Goal: Transaction & Acquisition: Purchase product/service

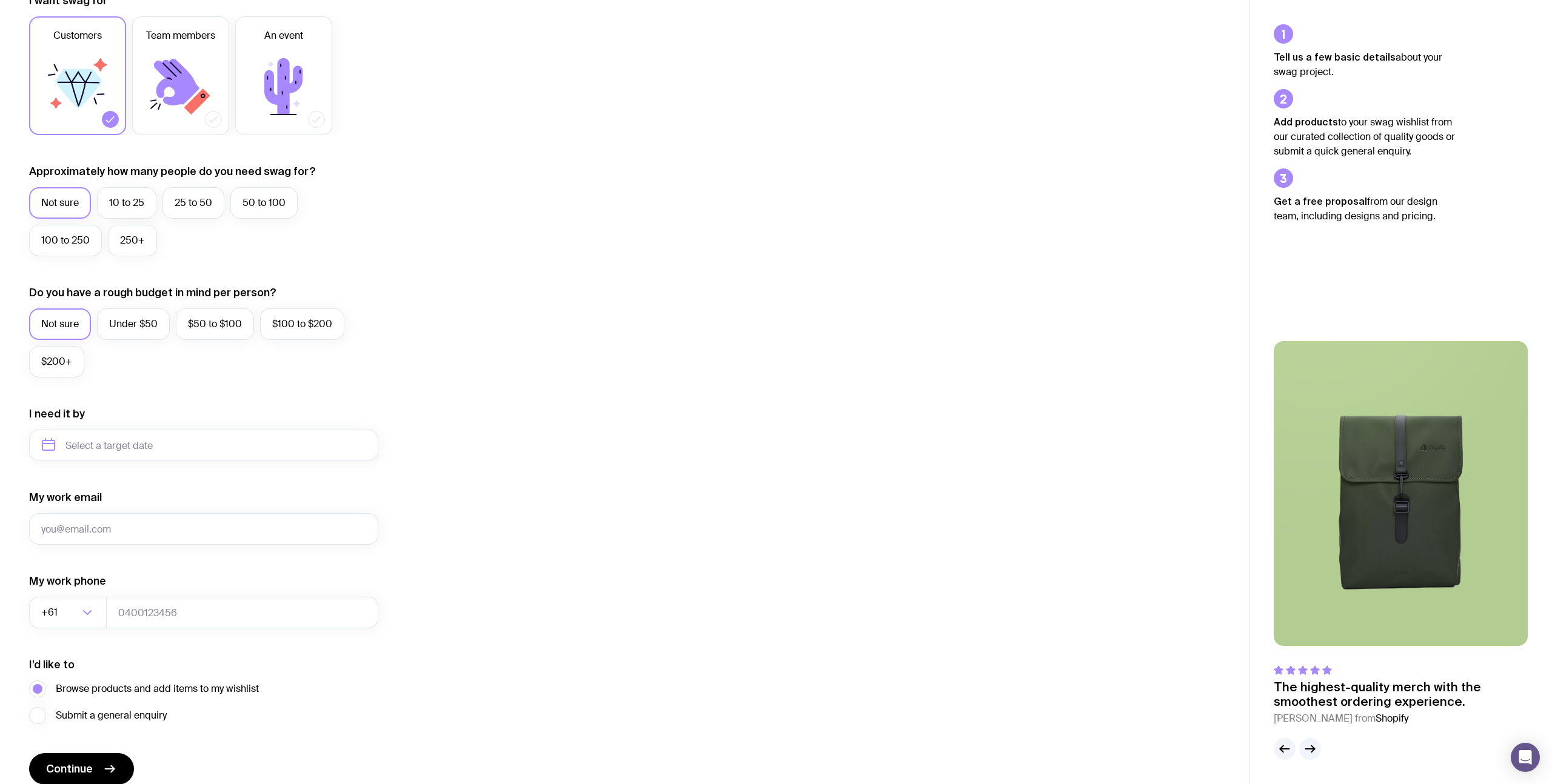
scroll to position [246, 0]
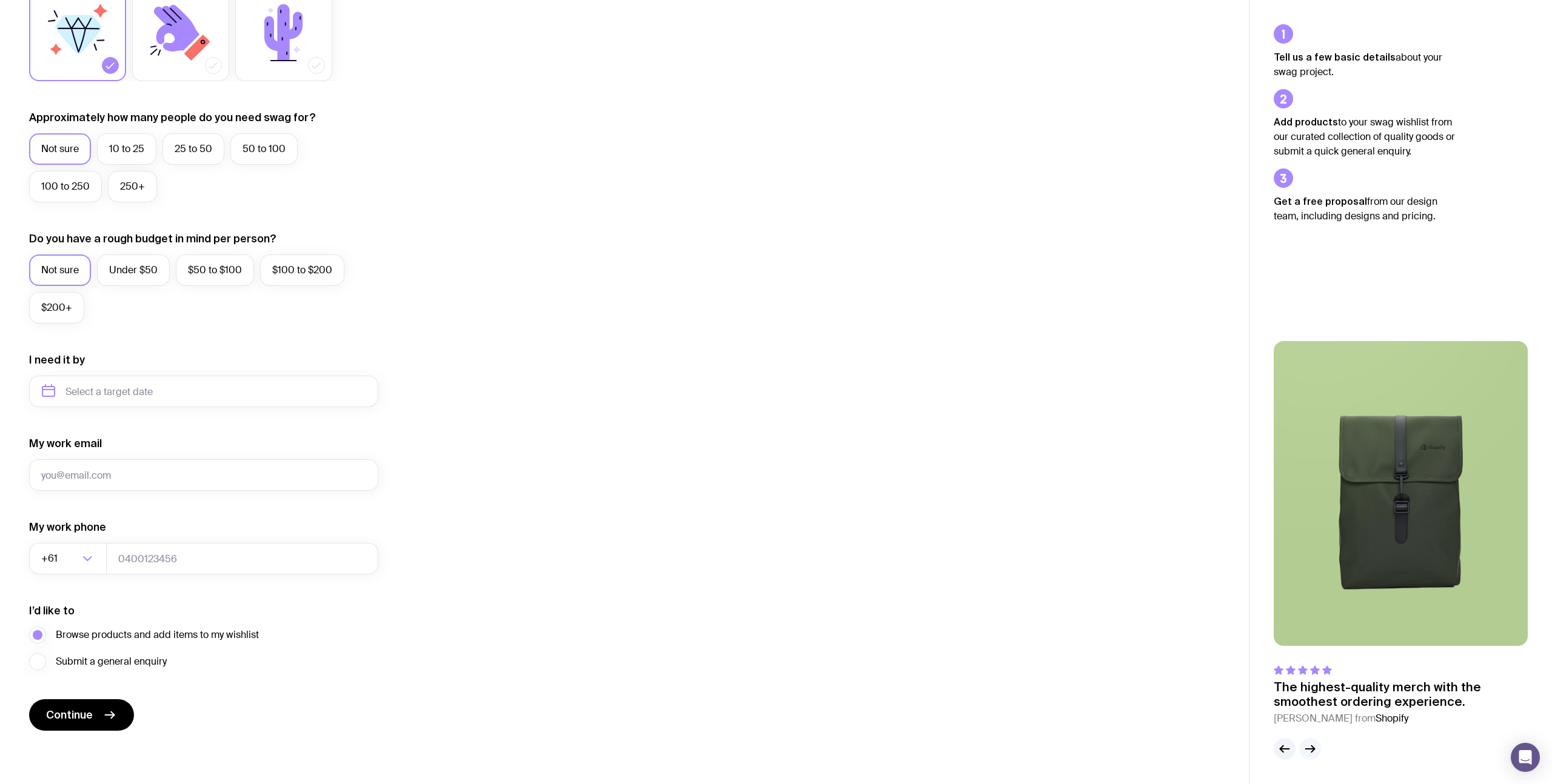
click at [1307, 757] on button "button" at bounding box center [1309, 749] width 22 height 22
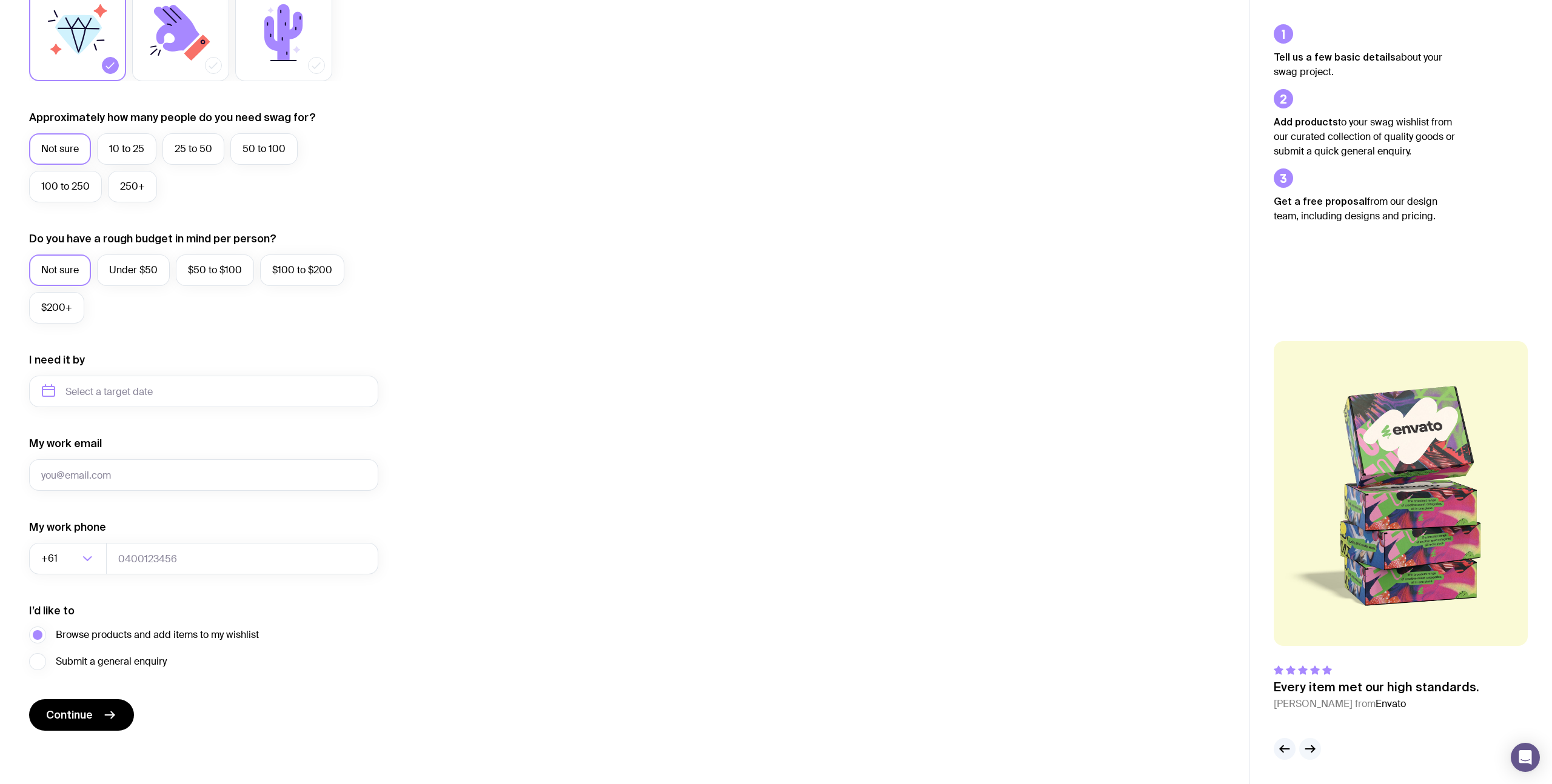
click at [1307, 757] on button "button" at bounding box center [1309, 749] width 22 height 22
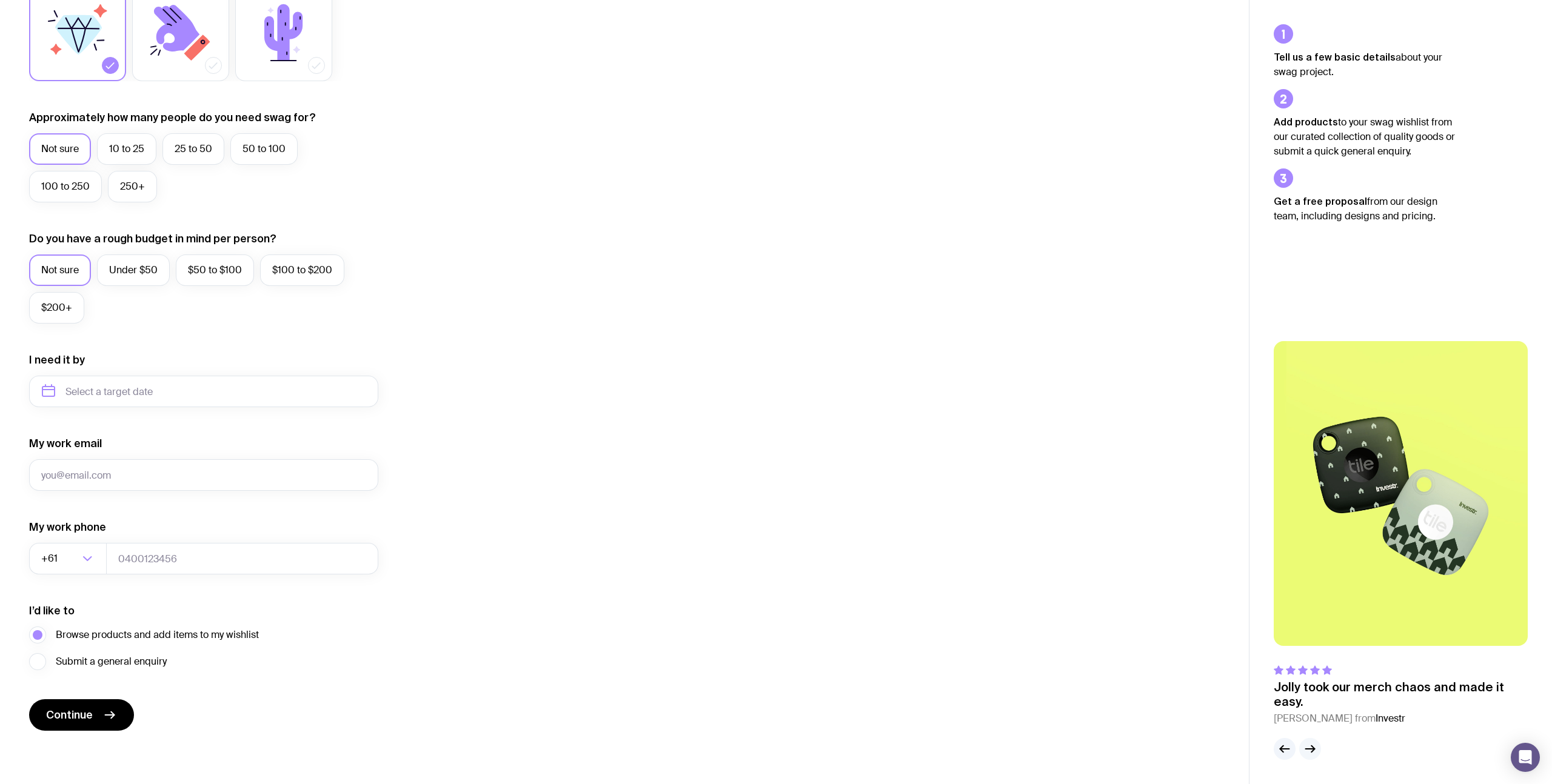
click at [1307, 757] on button "button" at bounding box center [1309, 749] width 22 height 22
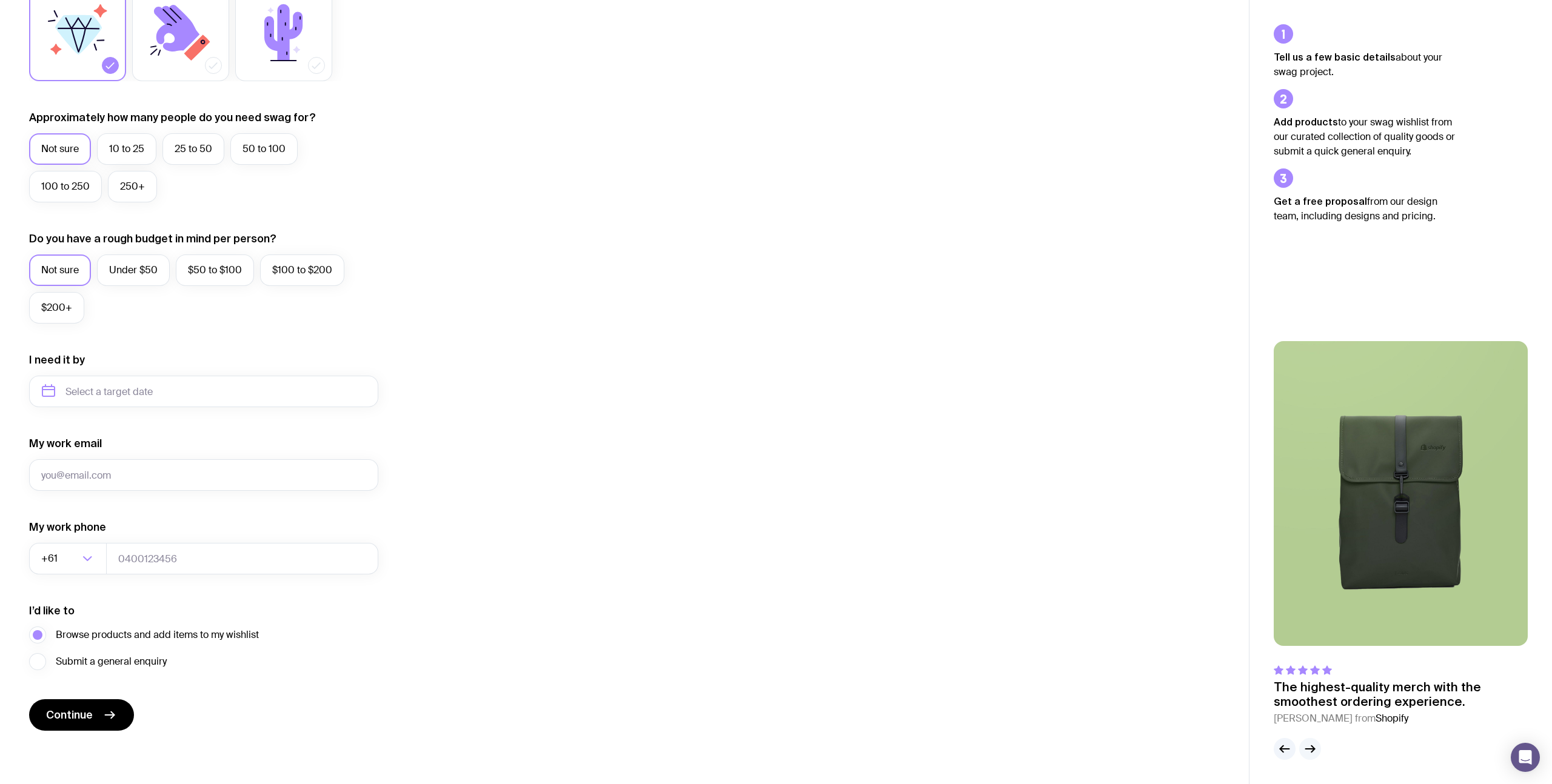
click at [1307, 757] on button "button" at bounding box center [1309, 749] width 22 height 22
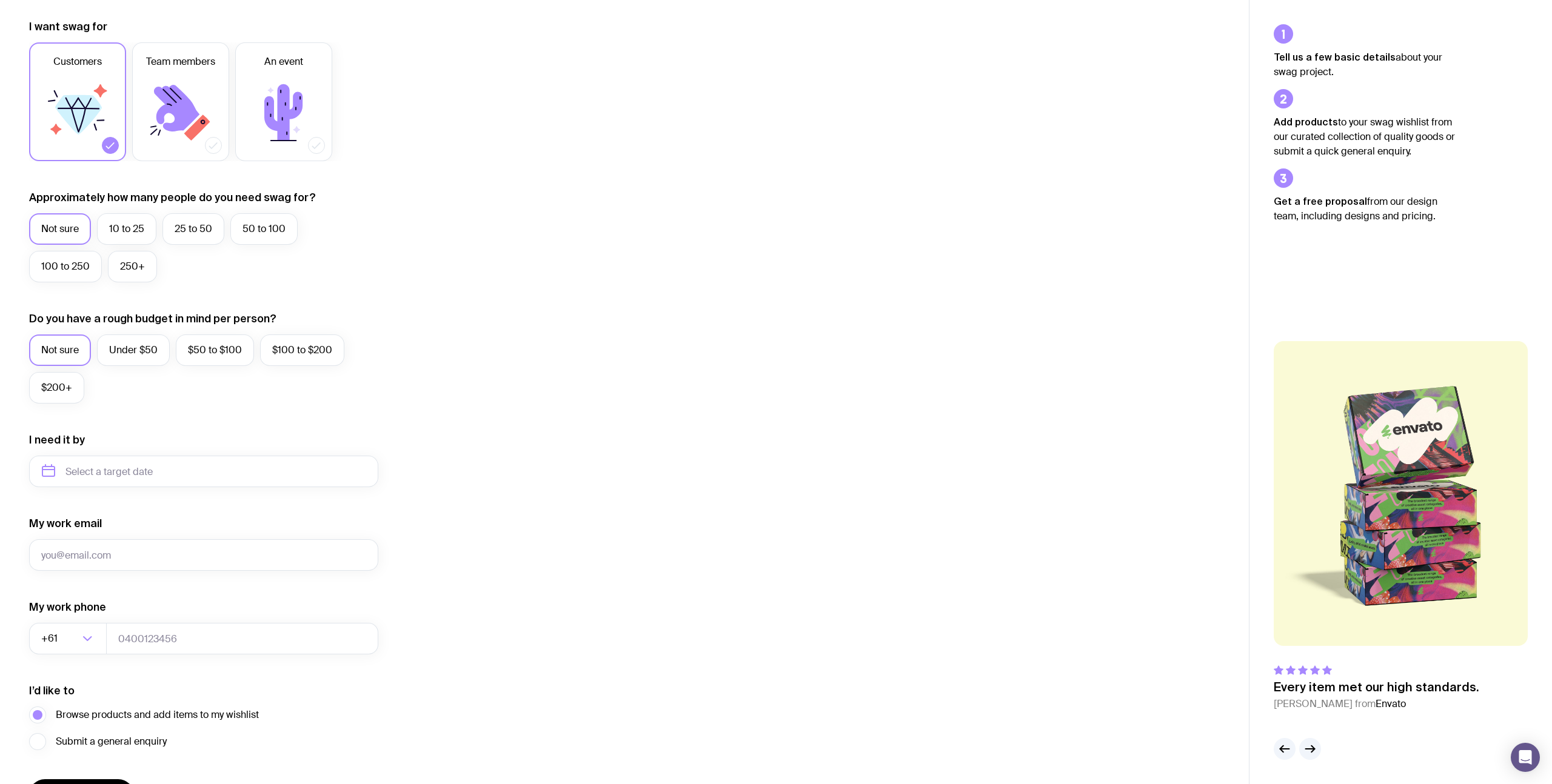
scroll to position [159, 0]
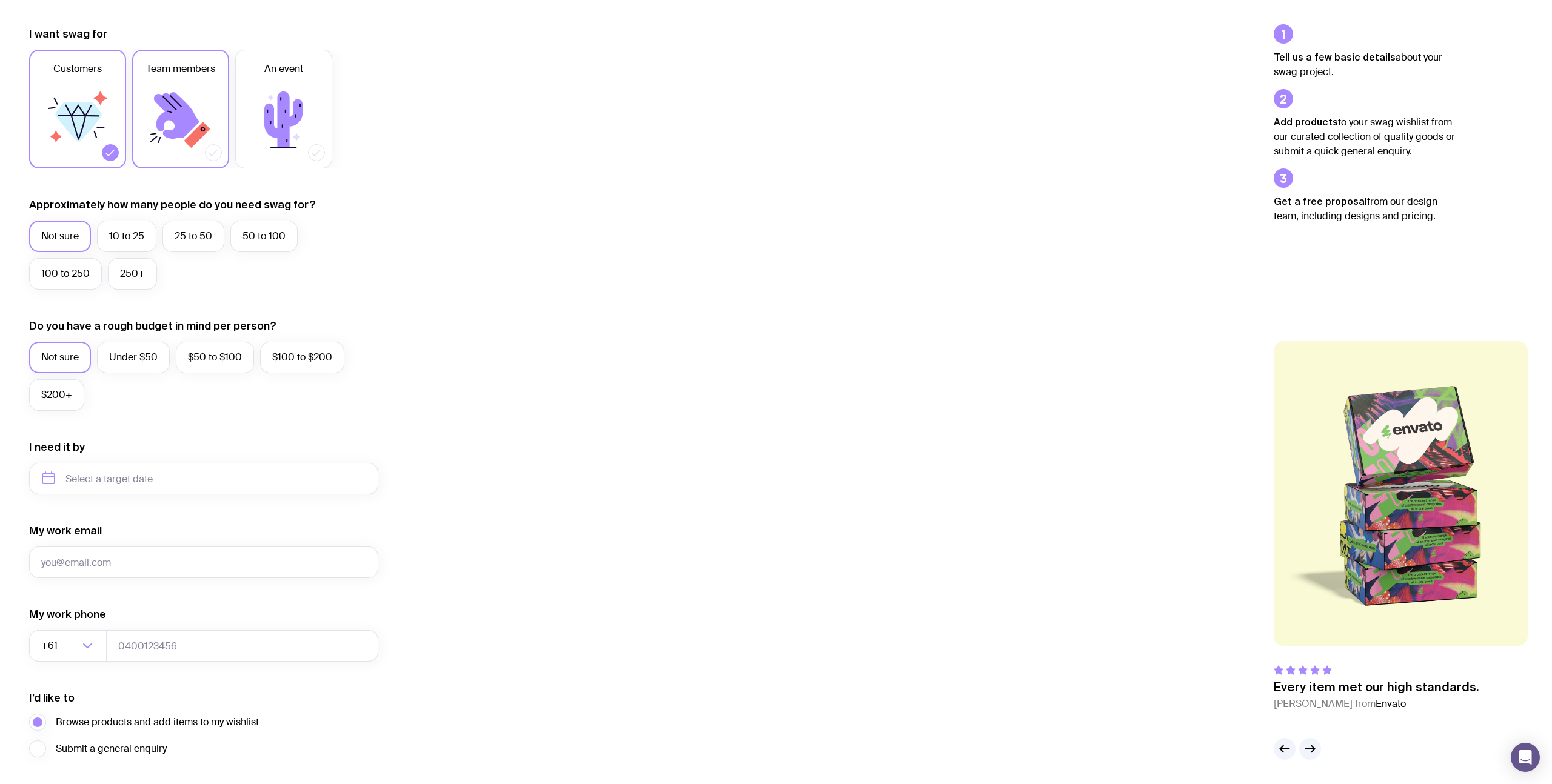
click at [160, 85] on icon at bounding box center [180, 119] width 73 height 73
click at [0, 0] on input "Team members" at bounding box center [0, 0] width 0 height 0
click at [115, 153] on icon at bounding box center [110, 152] width 12 height 12
click at [0, 0] on input "Customers" at bounding box center [0, 0] width 0 height 0
click at [118, 232] on label "10 to 25" at bounding box center [127, 236] width 59 height 32
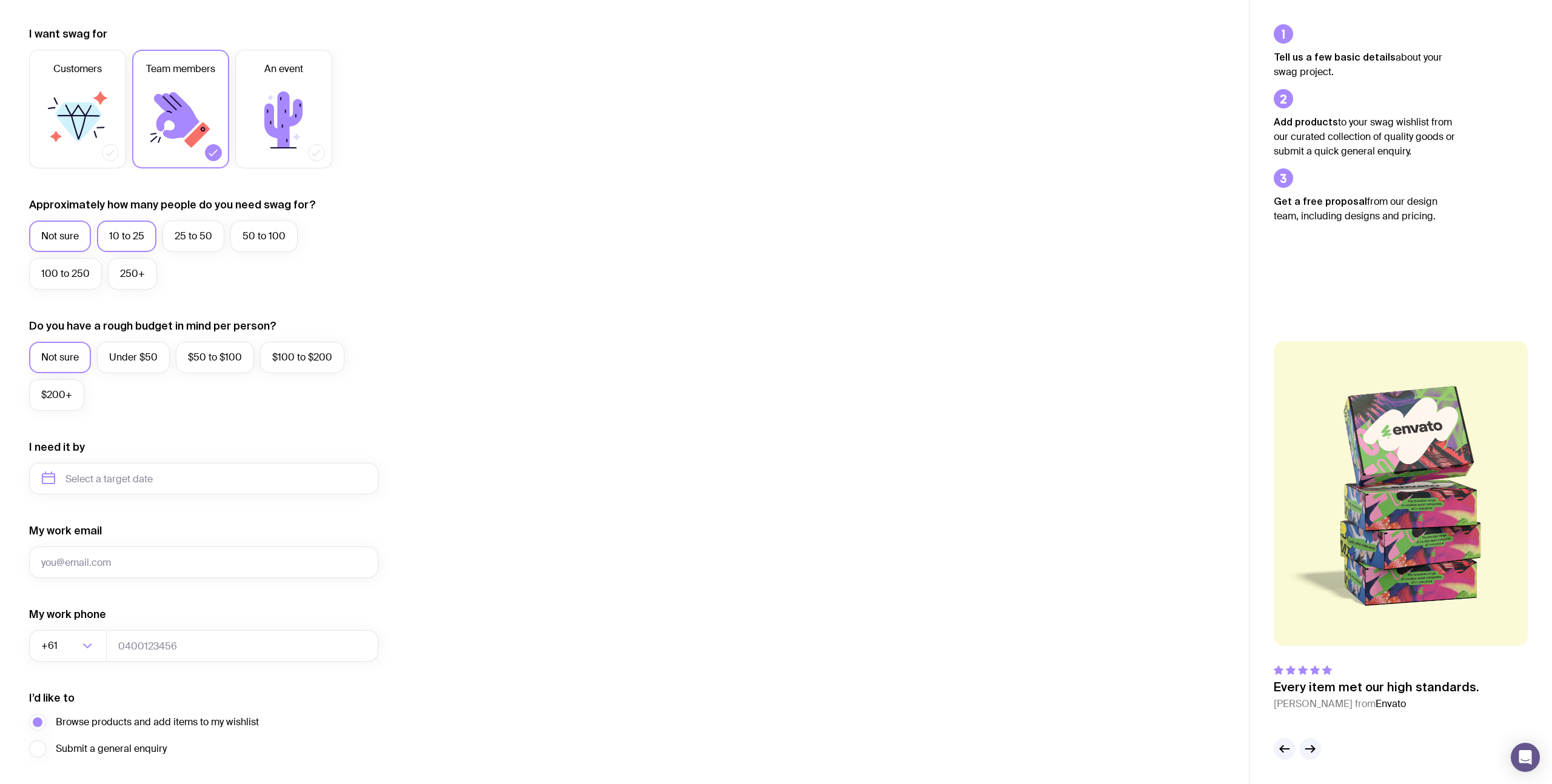
click at [0, 0] on input "10 to 25" at bounding box center [0, 0] width 0 height 0
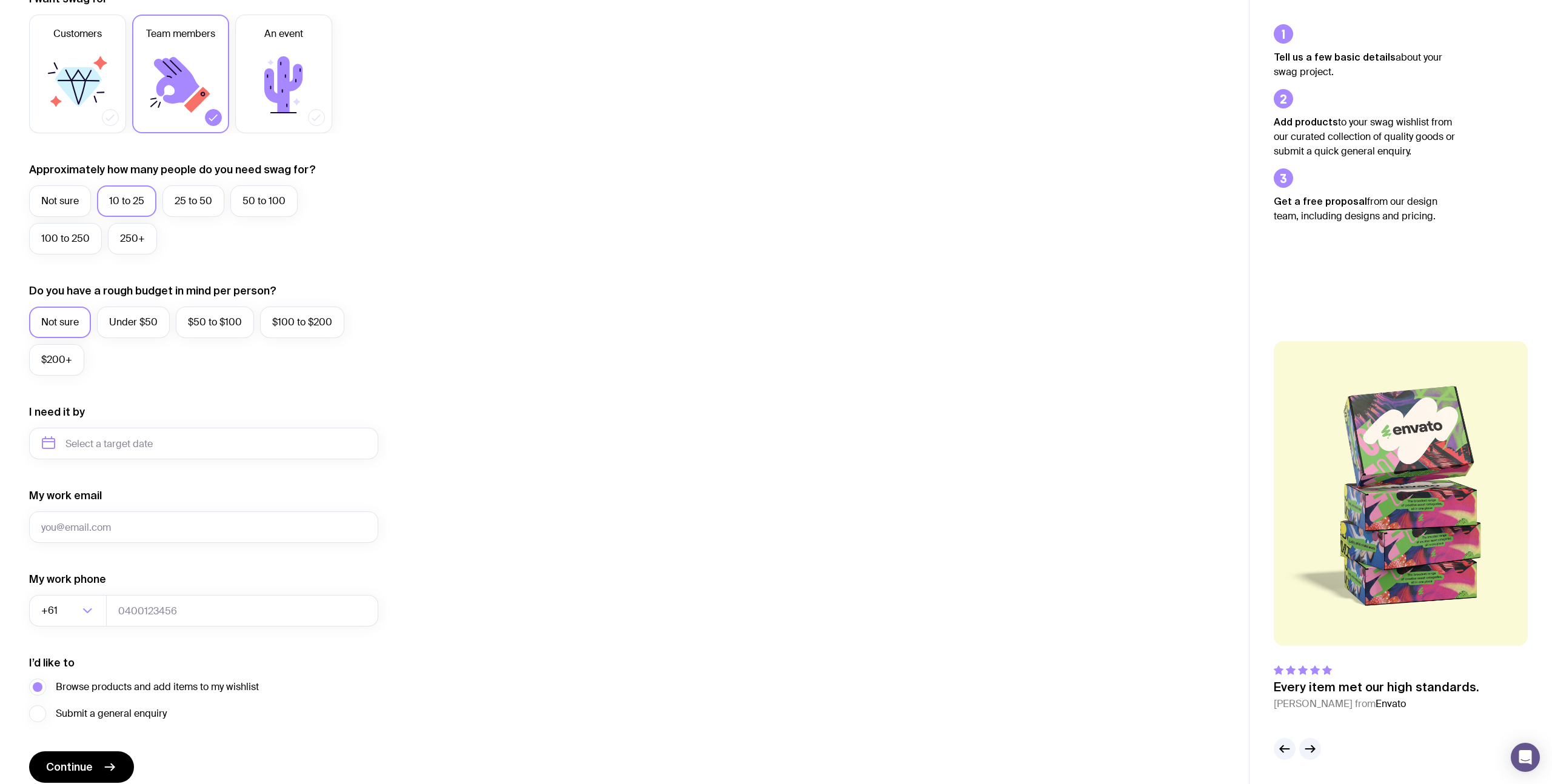
scroll to position [246, 0]
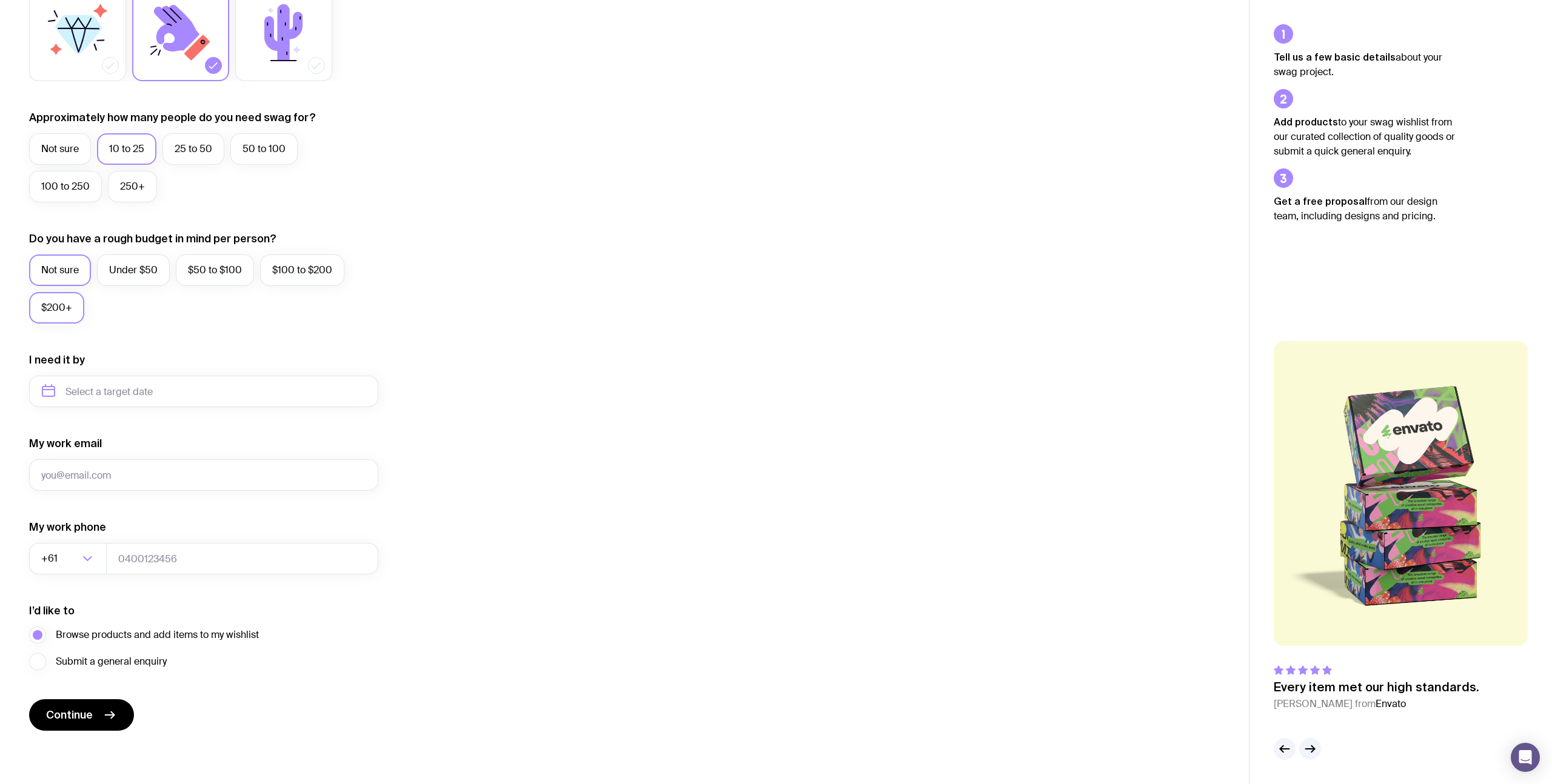
click at [53, 312] on label "$200+" at bounding box center [57, 308] width 55 height 32
click at [0, 0] on input "$200+" at bounding box center [0, 0] width 0 height 0
click at [124, 388] on input "text" at bounding box center [204, 392] width 349 height 32
click at [55, 539] on button "Oct" at bounding box center [57, 541] width 45 height 24
type input "[DATE]"
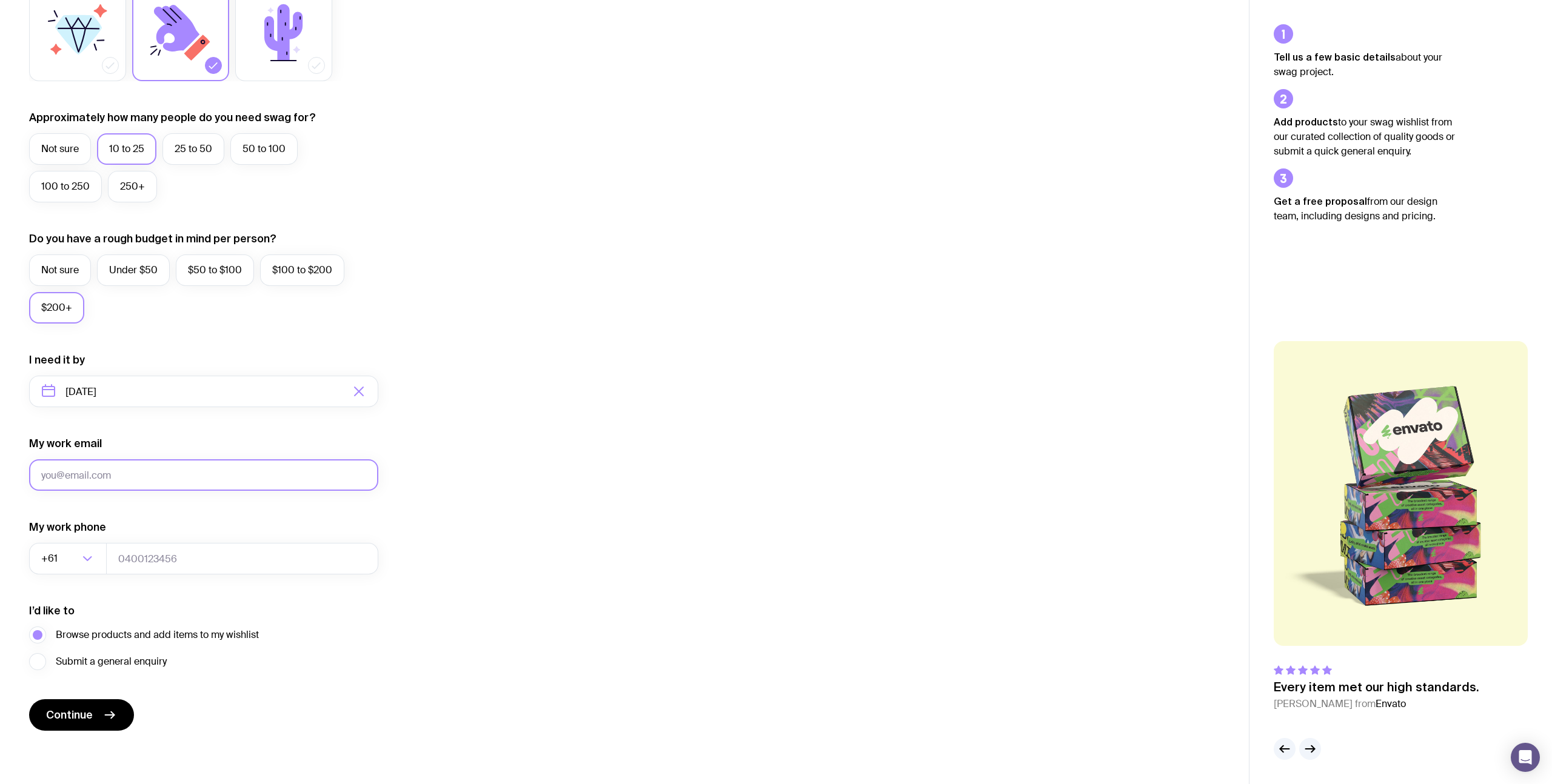
click at [115, 475] on input "My work email" at bounding box center [204, 475] width 349 height 32
type input "[PERSON_NAME][EMAIL_ADDRESS][DOMAIN_NAME]"
click at [153, 557] on input "tel" at bounding box center [242, 558] width 272 height 32
type input "410072838"
click at [100, 709] on button "Continue" at bounding box center [81, 715] width 105 height 32
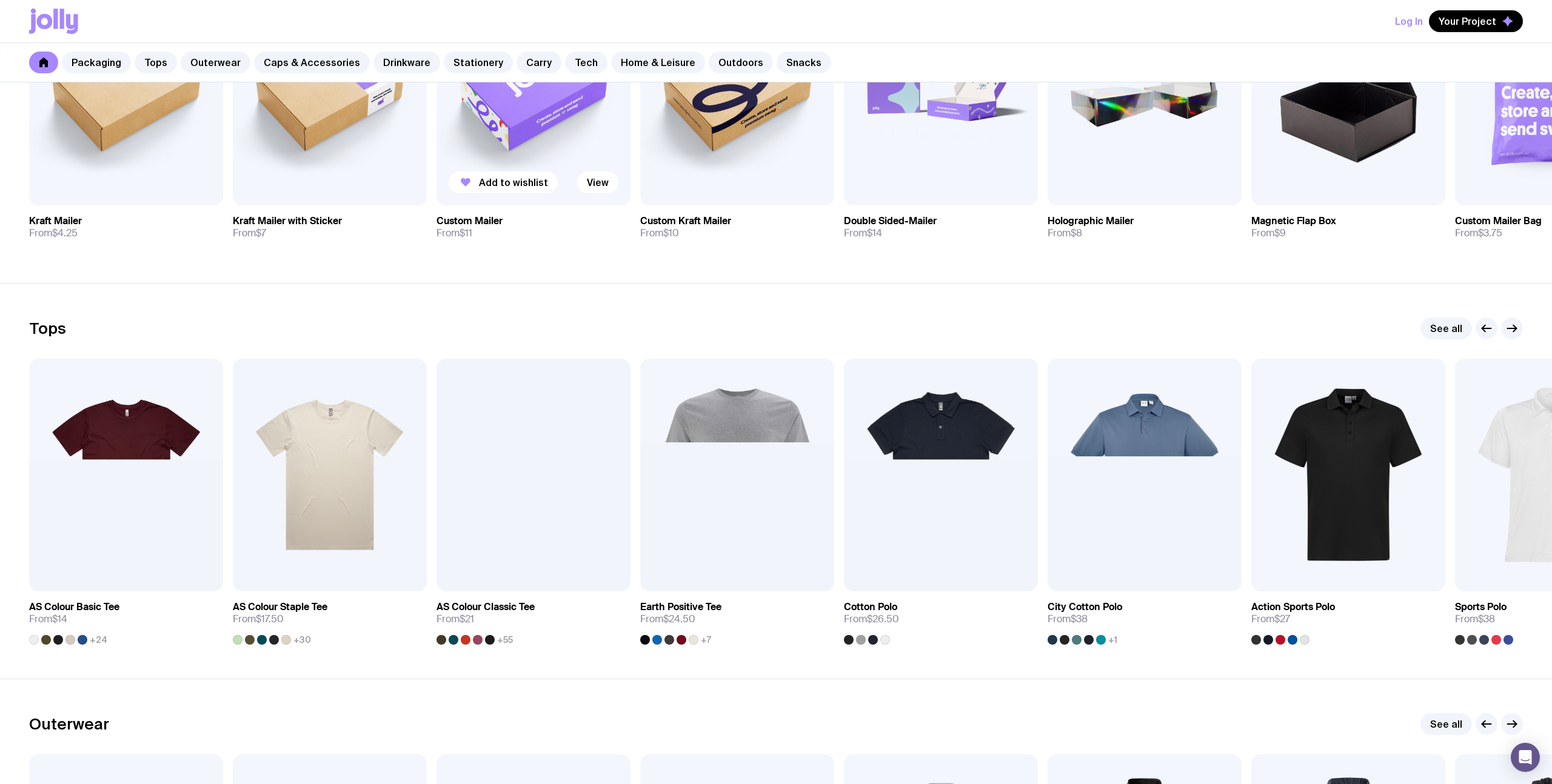
scroll to position [406, 0]
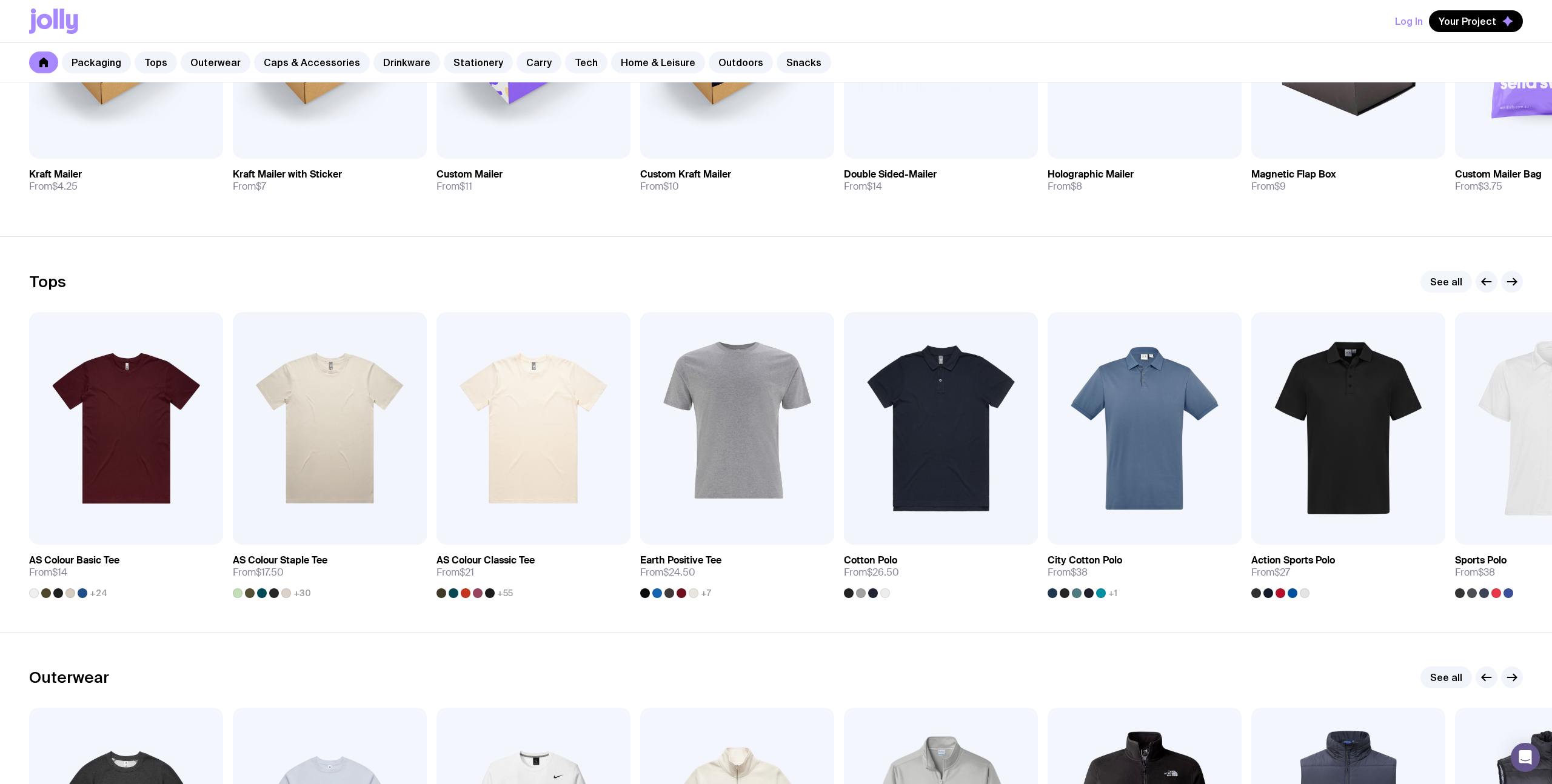
click at [1436, 286] on link "See all" at bounding box center [1446, 281] width 52 height 22
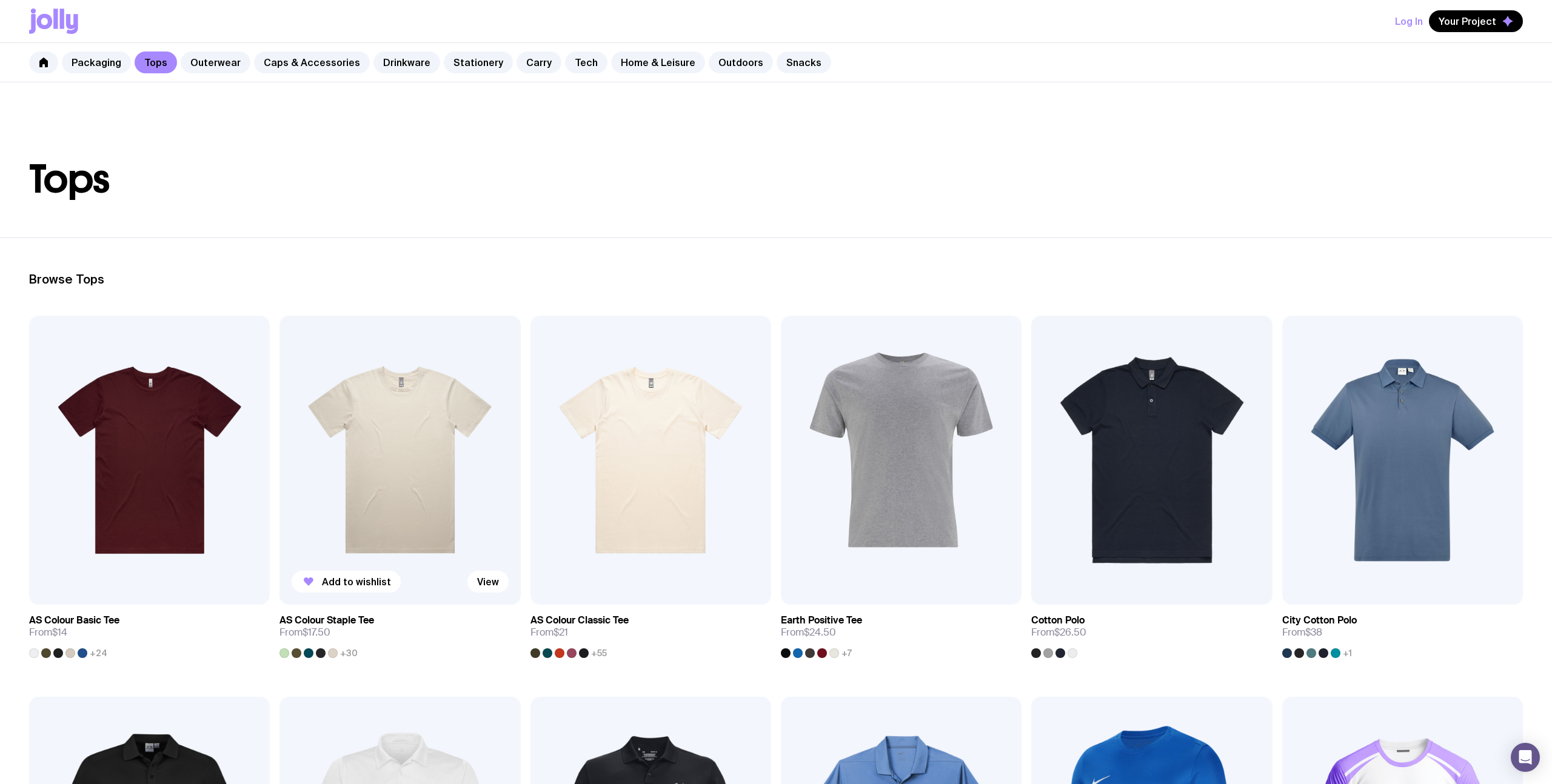
click at [380, 397] on img at bounding box center [399, 460] width 240 height 289
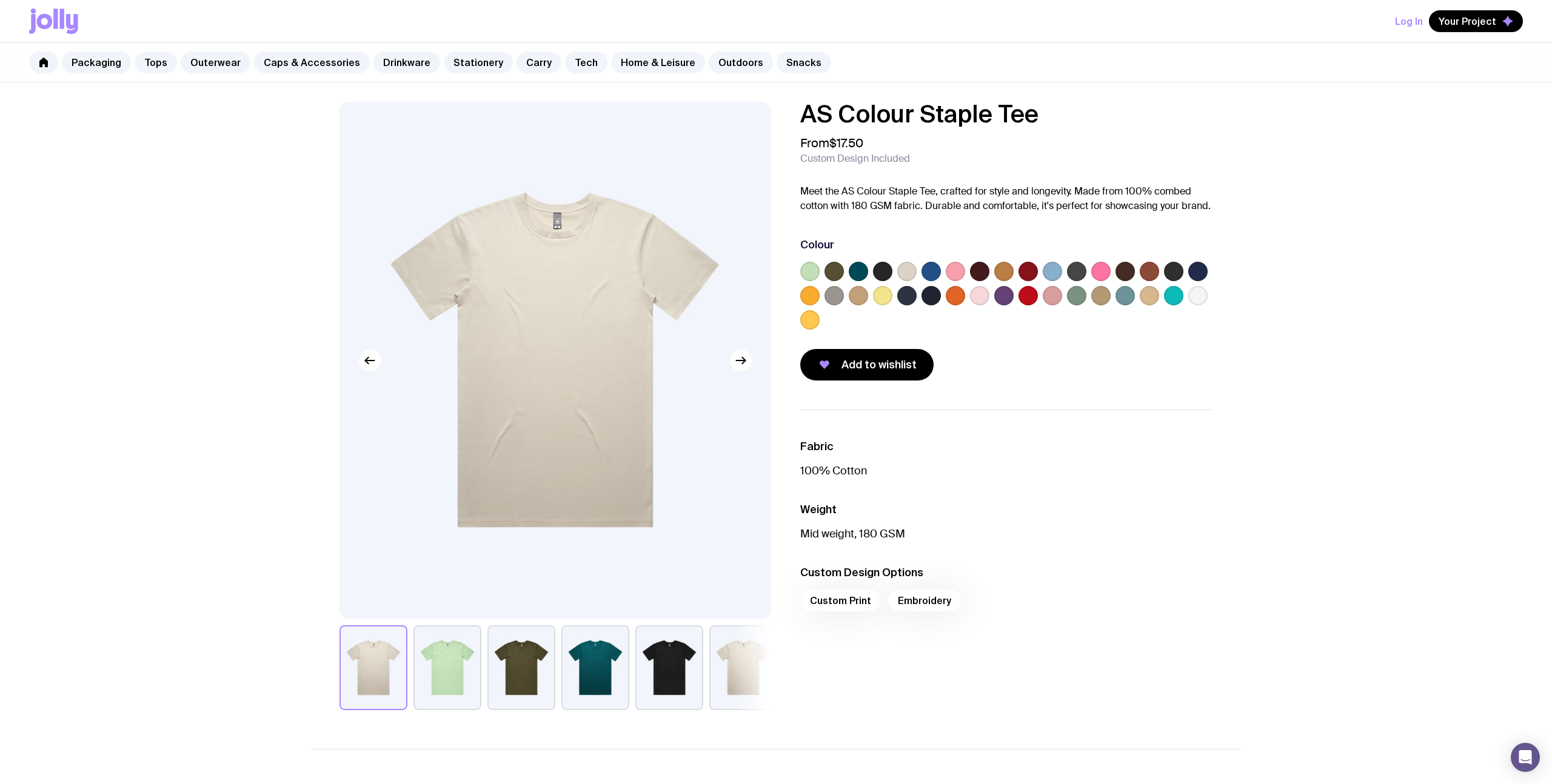
click at [857, 266] on label at bounding box center [858, 271] width 19 height 19
click at [0, 0] on input "radio" at bounding box center [0, 0] width 0 height 0
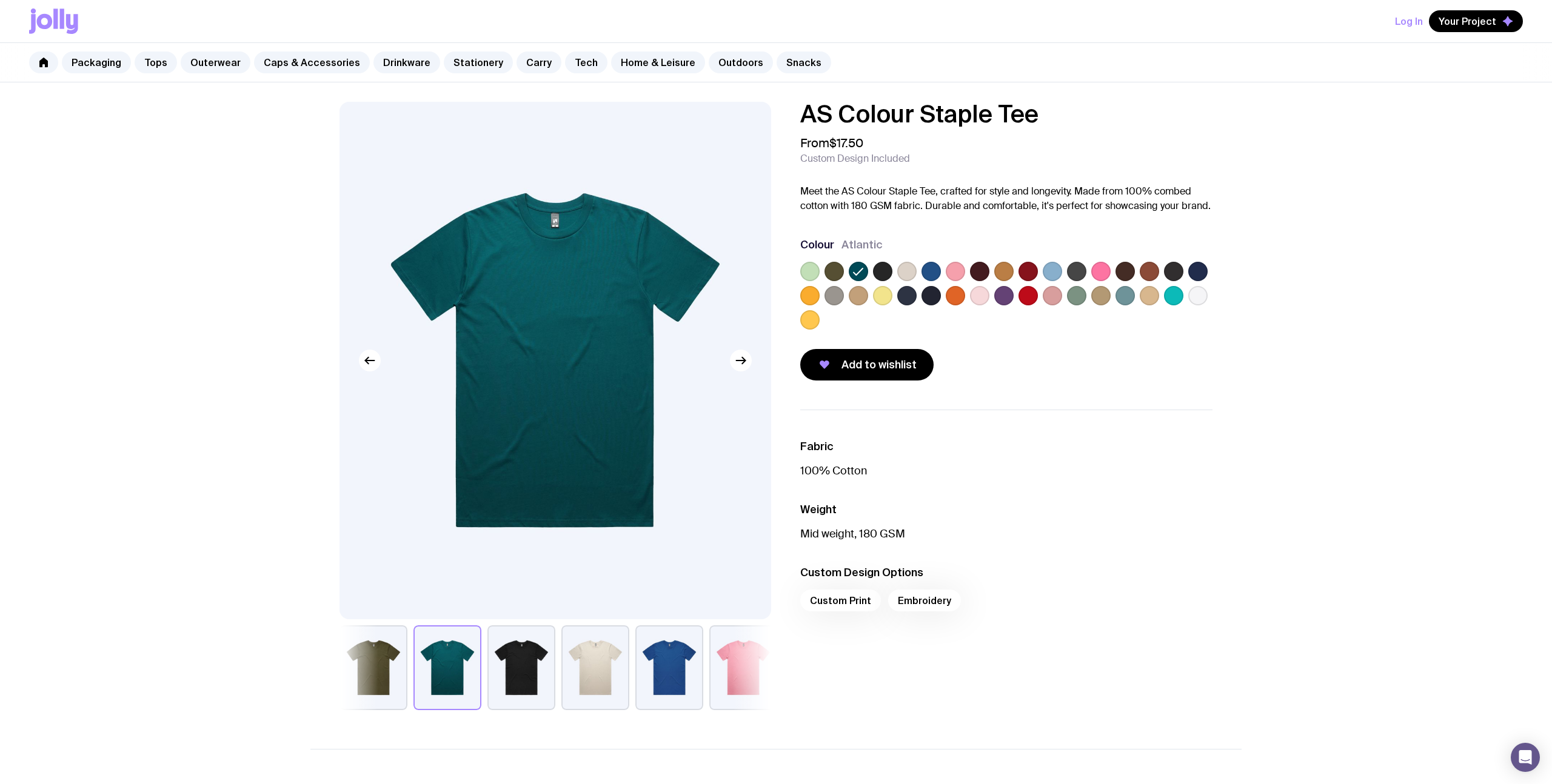
click at [938, 271] on label at bounding box center [930, 271] width 19 height 19
click at [0, 0] on input "radio" at bounding box center [0, 0] width 0 height 0
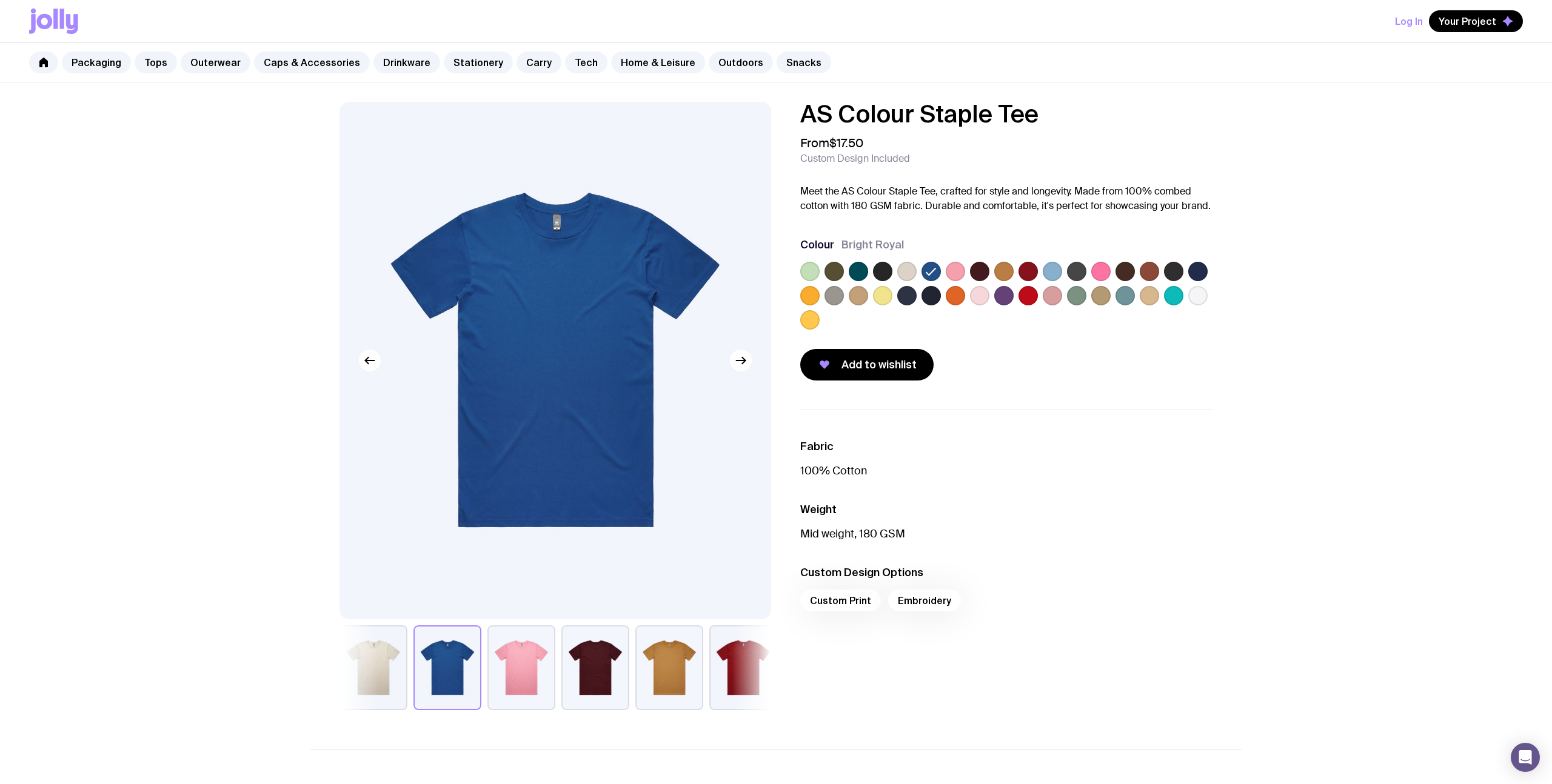
click at [1208, 300] on div at bounding box center [1006, 298] width 412 height 73
click at [1196, 276] on label at bounding box center [1197, 271] width 19 height 19
click at [0, 0] on input "radio" at bounding box center [0, 0] width 0 height 0
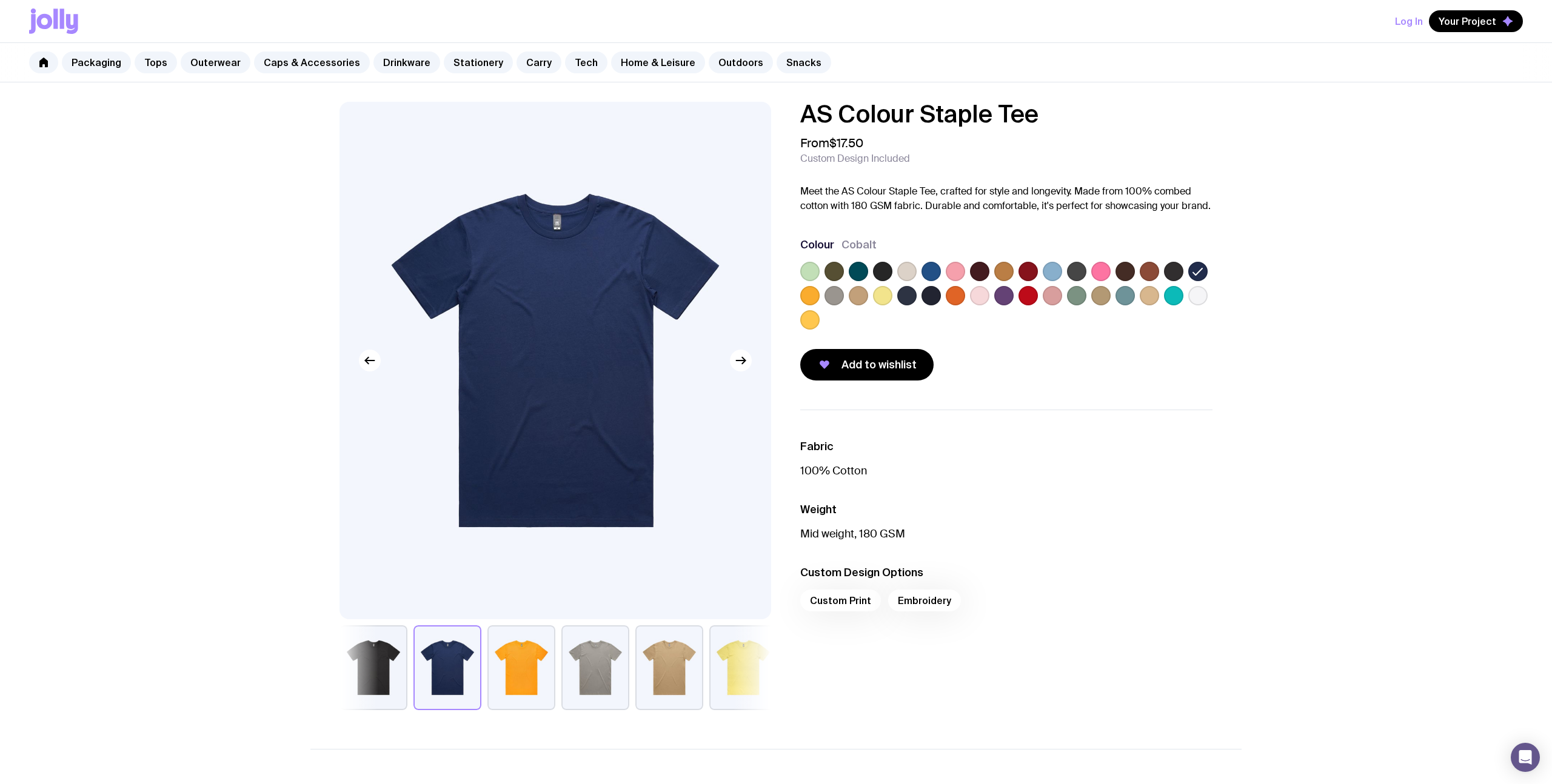
click at [933, 294] on label at bounding box center [930, 296] width 19 height 19
click at [0, 0] on input "radio" at bounding box center [0, 0] width 0 height 0
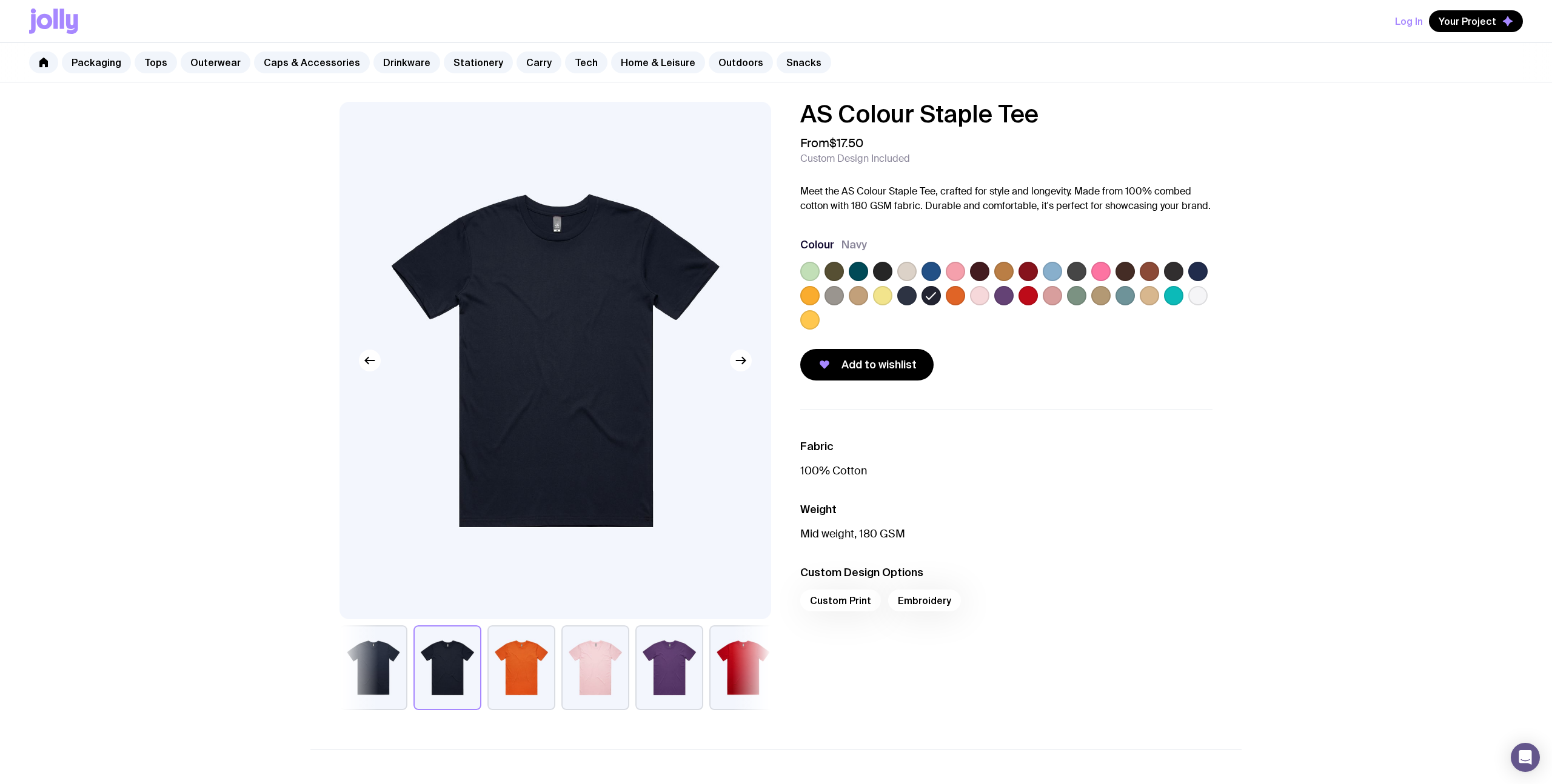
click at [909, 293] on label at bounding box center [906, 296] width 19 height 19
click at [0, 0] on input "radio" at bounding box center [0, 0] width 0 height 0
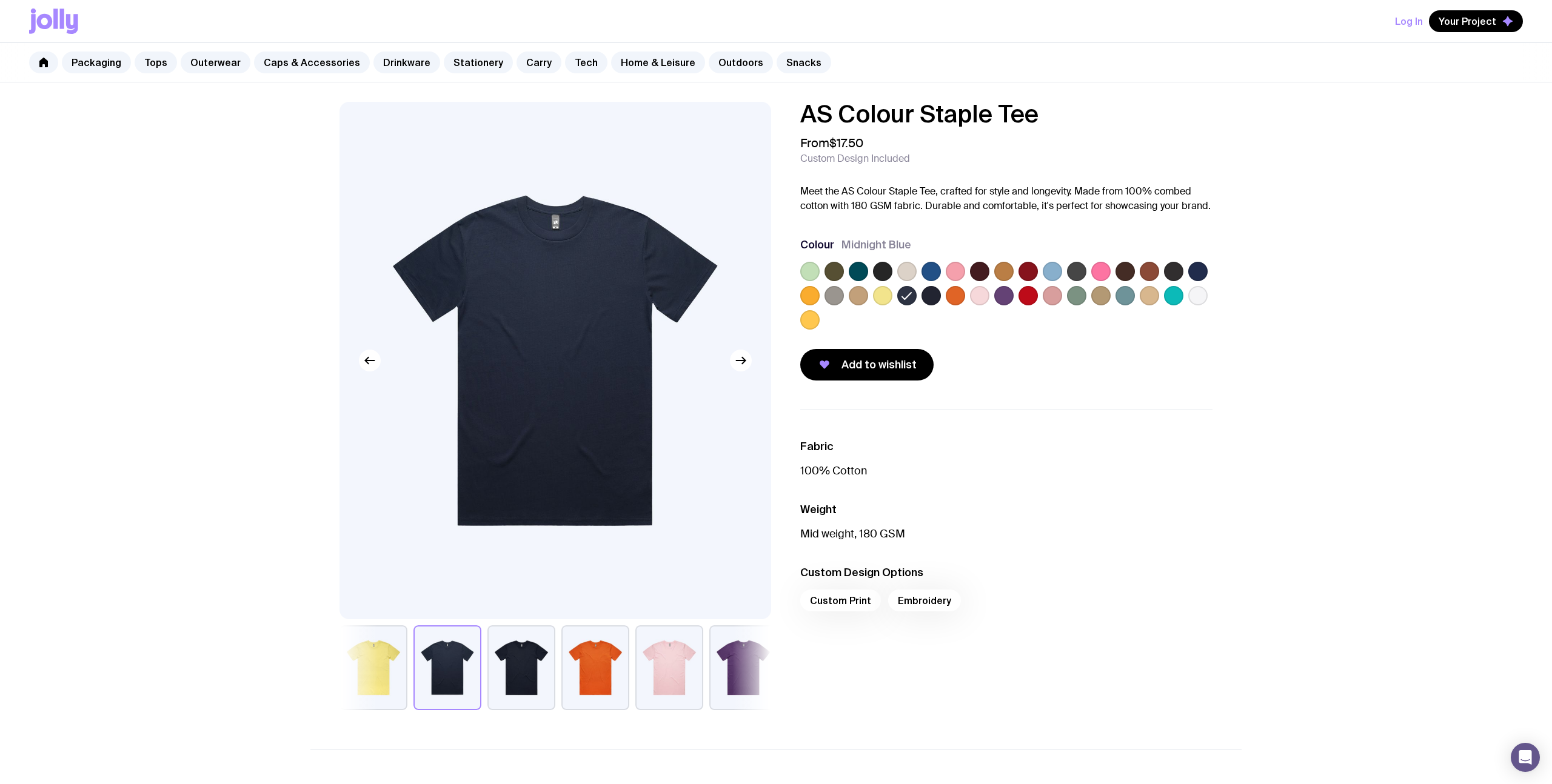
click at [883, 294] on label at bounding box center [882, 296] width 19 height 19
click at [0, 0] on input "radio" at bounding box center [0, 0] width 0 height 0
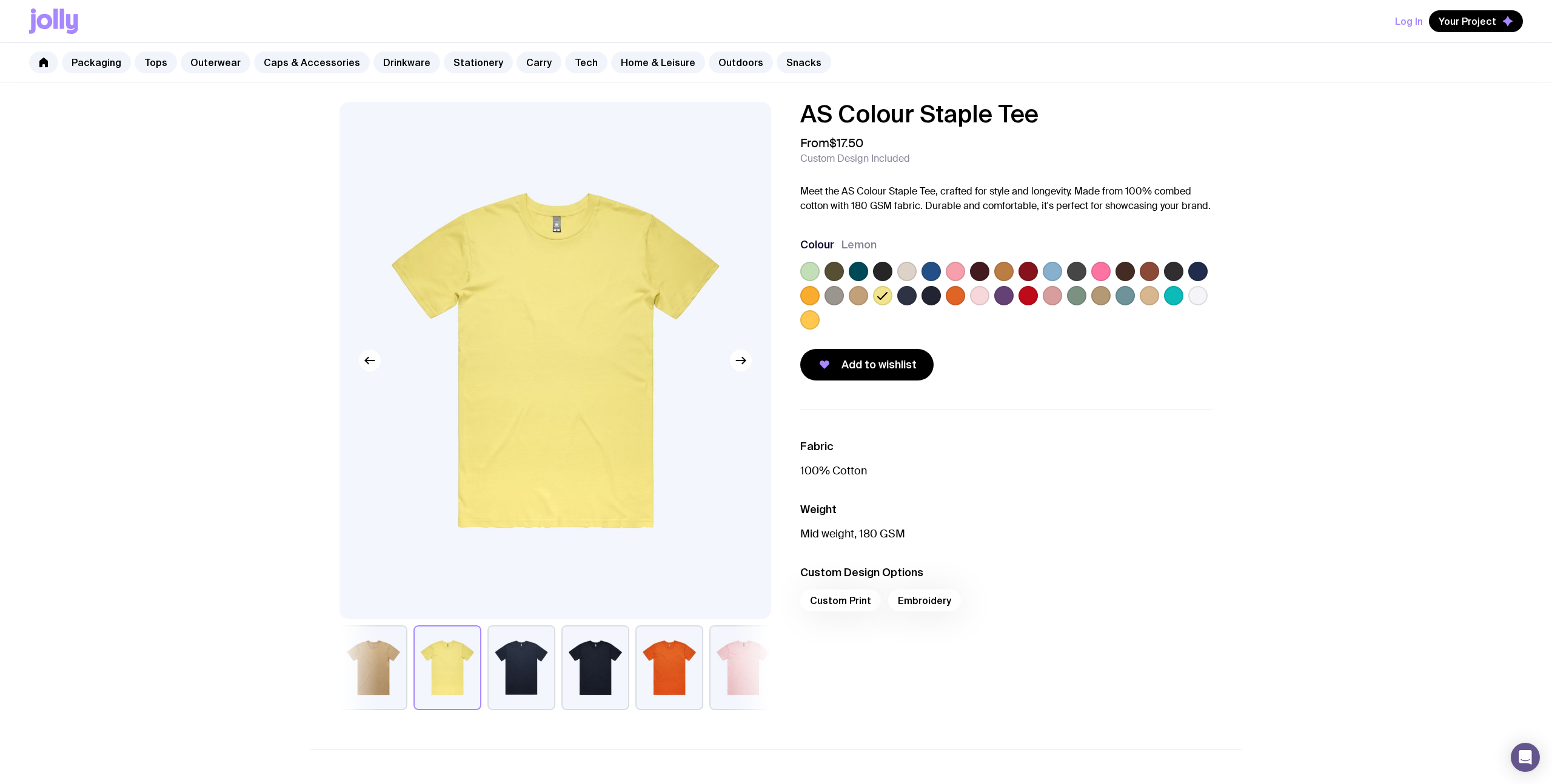
click at [852, 296] on label at bounding box center [858, 296] width 19 height 19
click at [0, 0] on input "radio" at bounding box center [0, 0] width 0 height 0
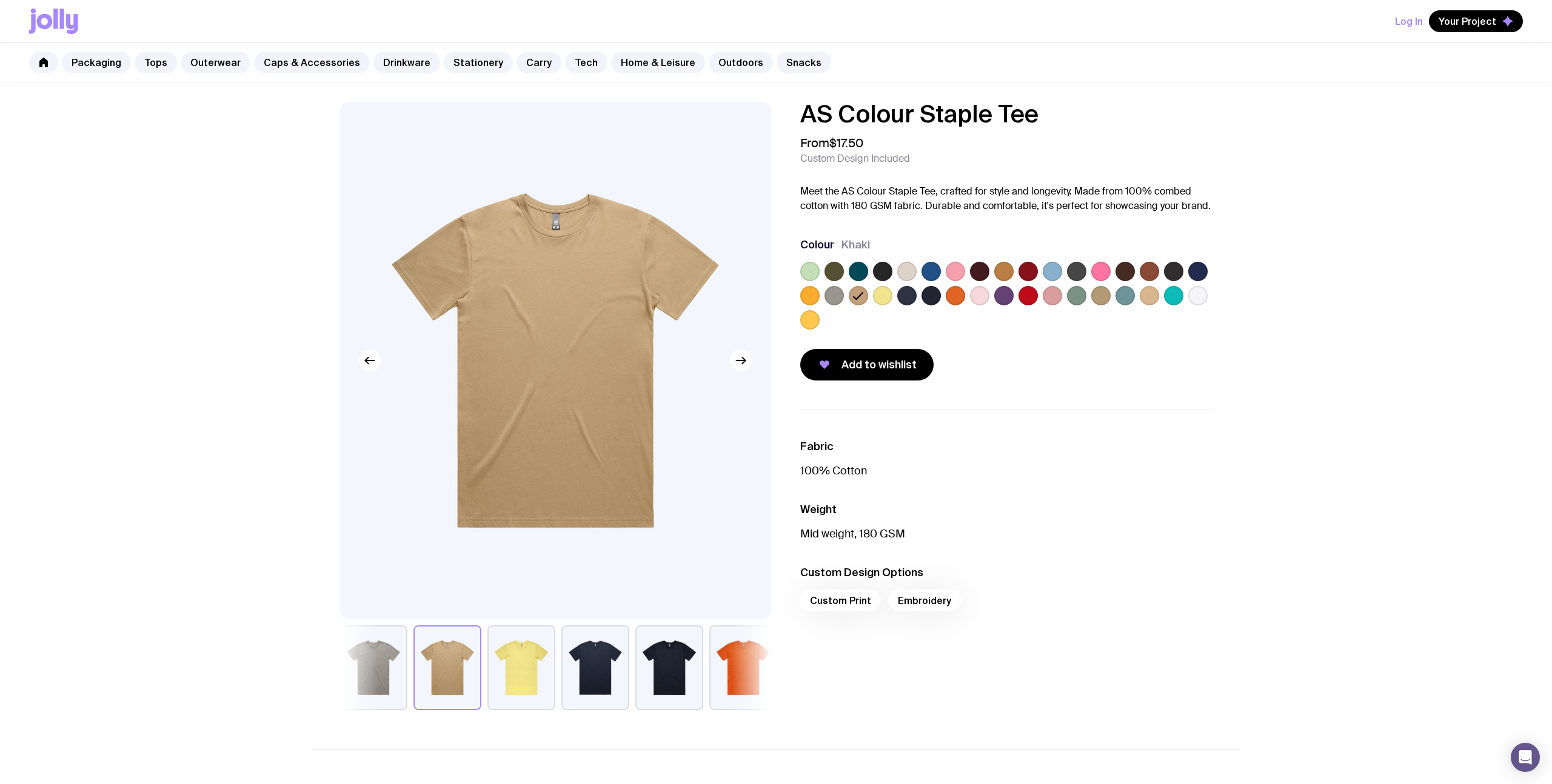
click at [810, 301] on label at bounding box center [810, 296] width 19 height 19
click at [0, 0] on input "radio" at bounding box center [0, 0] width 0 height 0
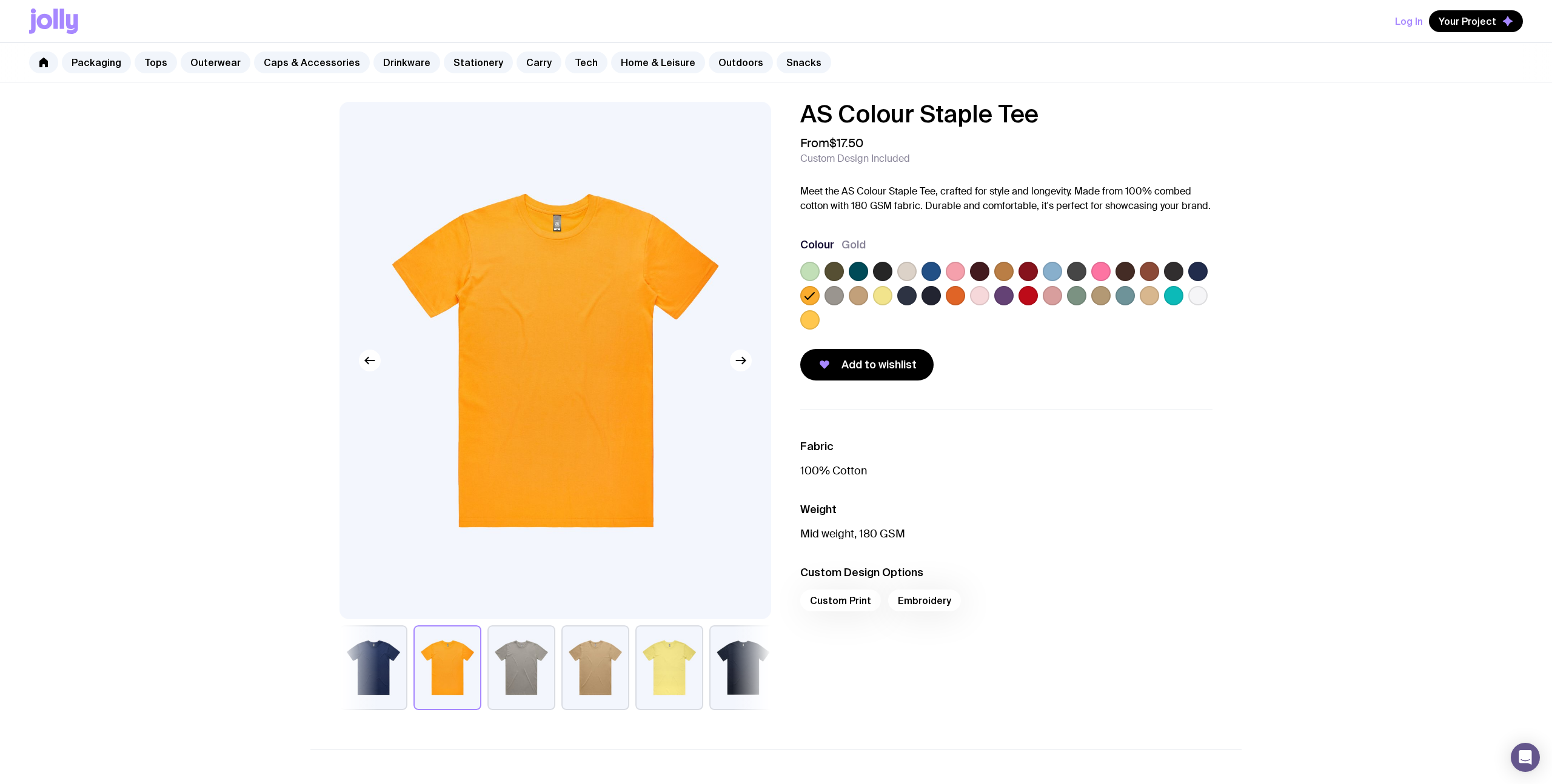
click at [865, 271] on label at bounding box center [858, 271] width 19 height 19
click at [0, 0] on input "radio" at bounding box center [0, 0] width 0 height 0
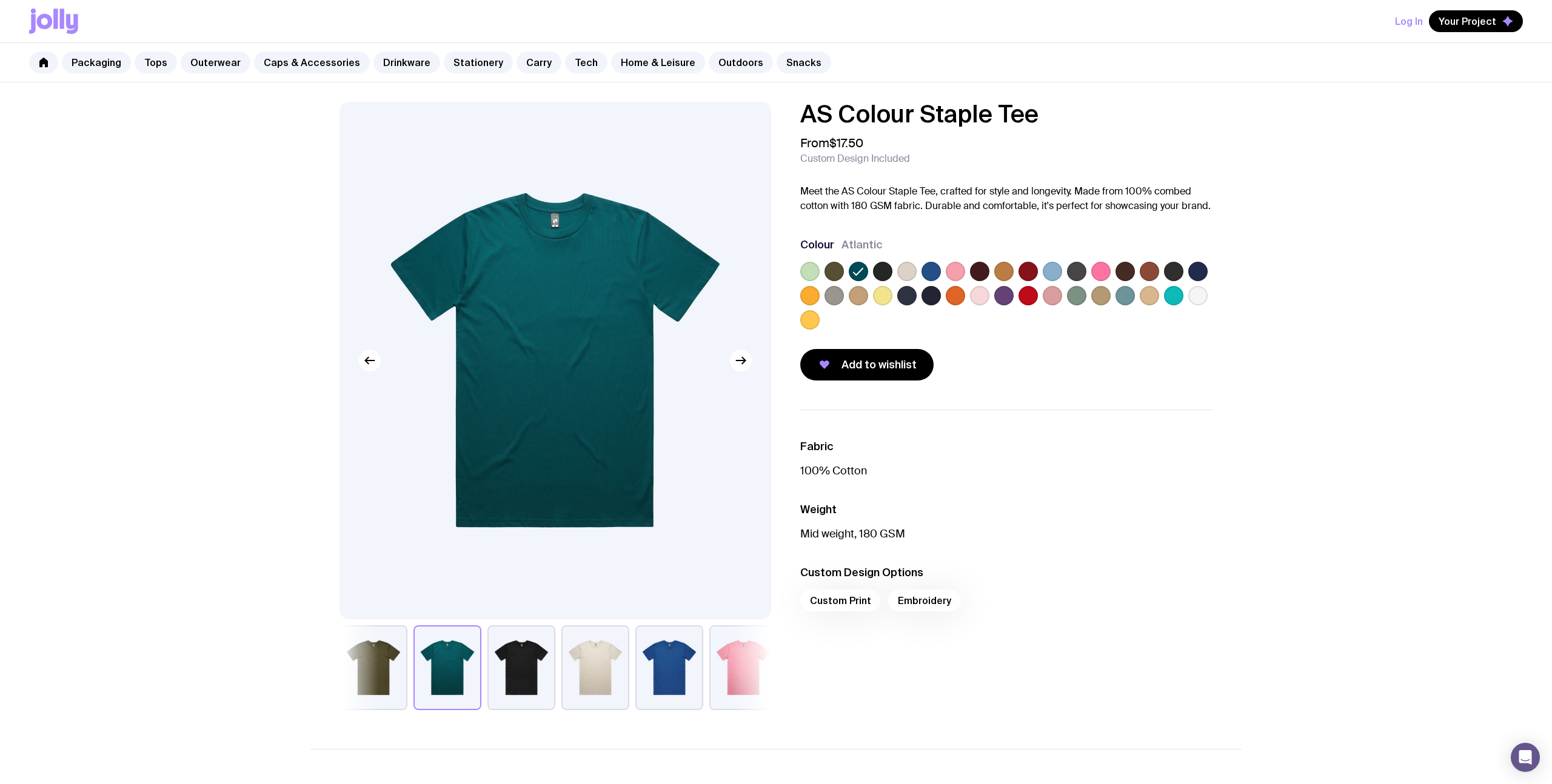
click at [812, 270] on label at bounding box center [810, 271] width 19 height 19
click at [0, 0] on input "radio" at bounding box center [0, 0] width 0 height 0
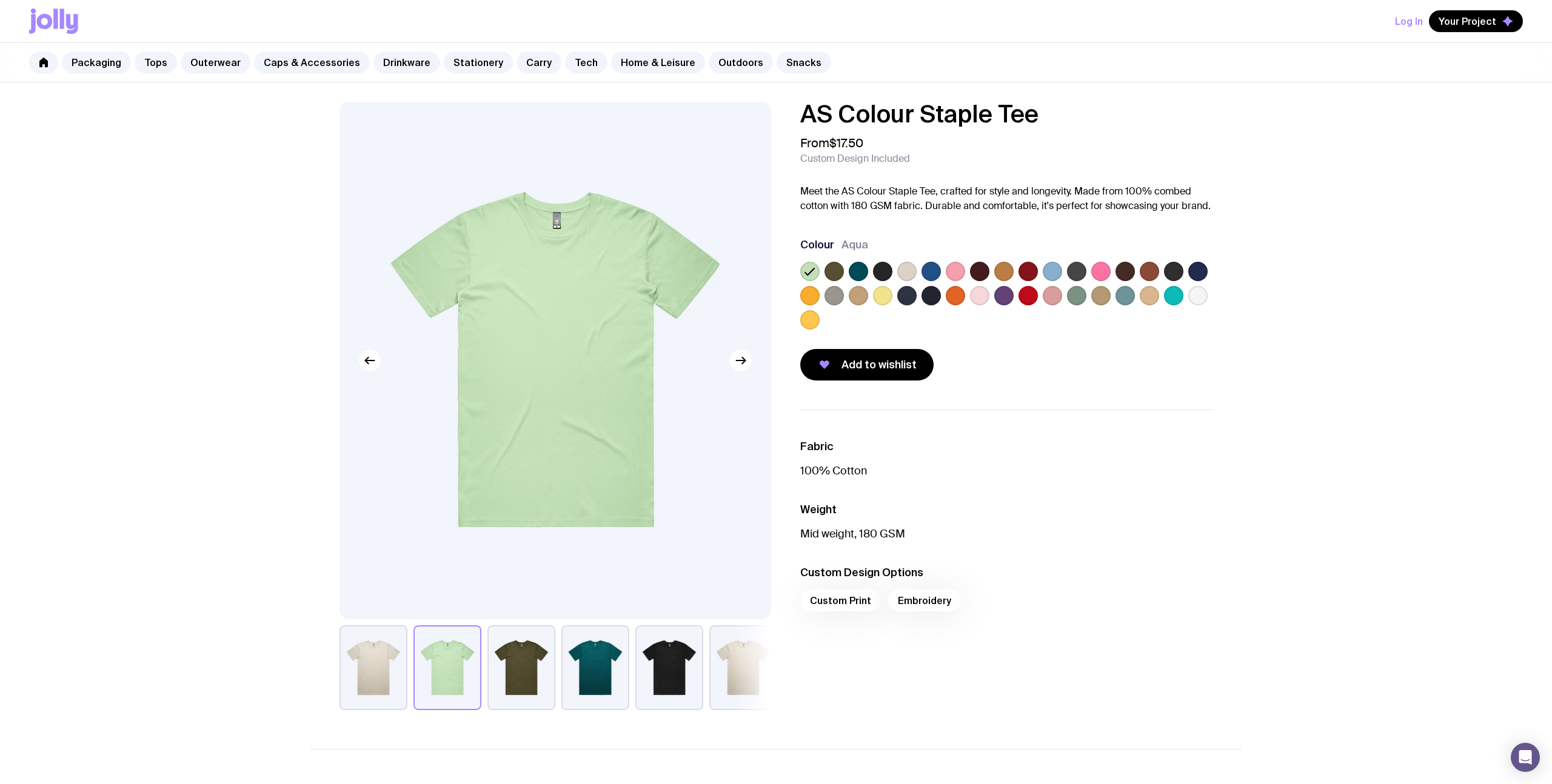
click at [835, 271] on label at bounding box center [834, 271] width 19 height 19
click at [0, 0] on input "radio" at bounding box center [0, 0] width 0 height 0
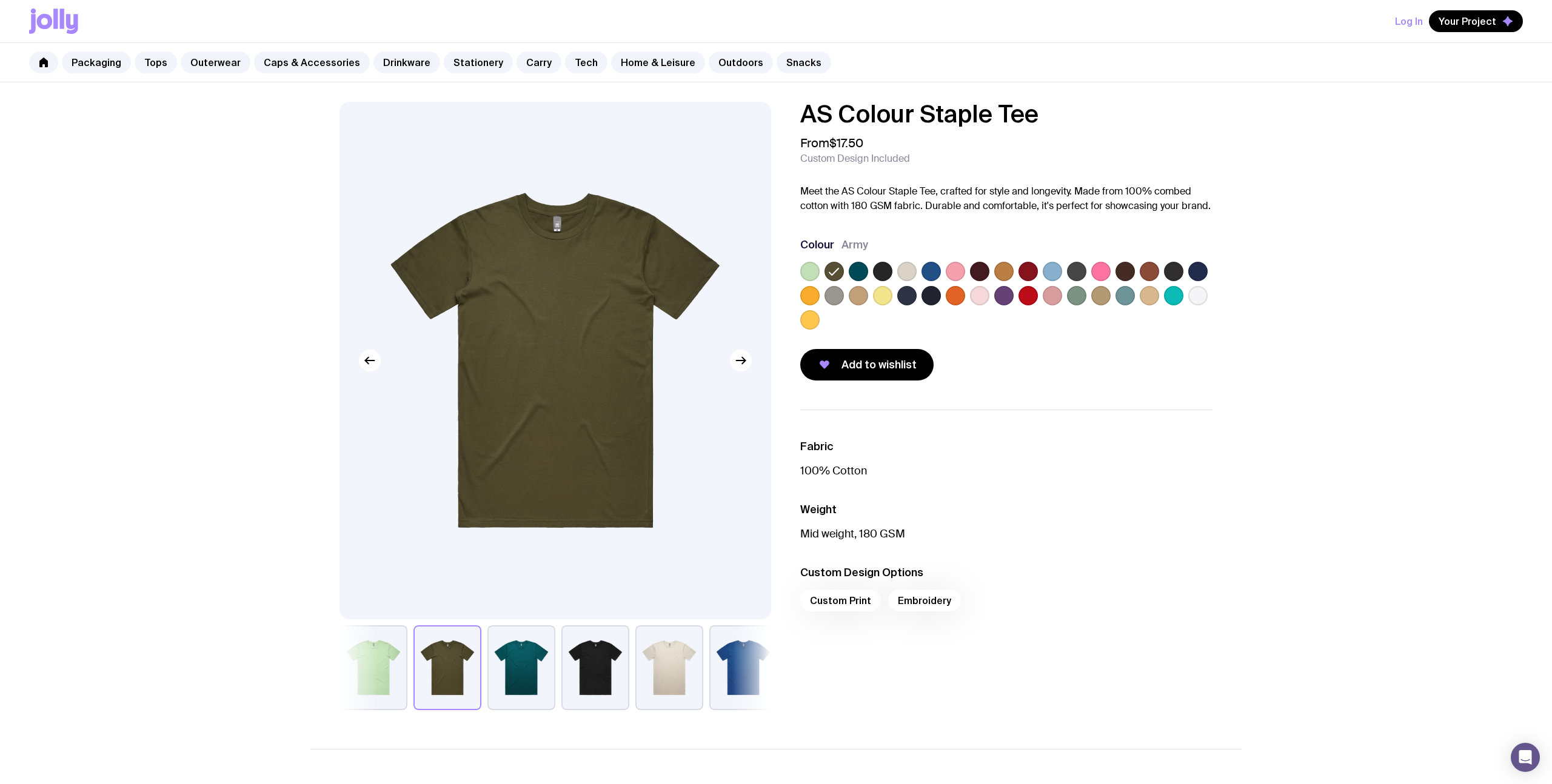
click at [852, 270] on label at bounding box center [858, 271] width 19 height 19
click at [0, 0] on input "radio" at bounding box center [0, 0] width 0 height 0
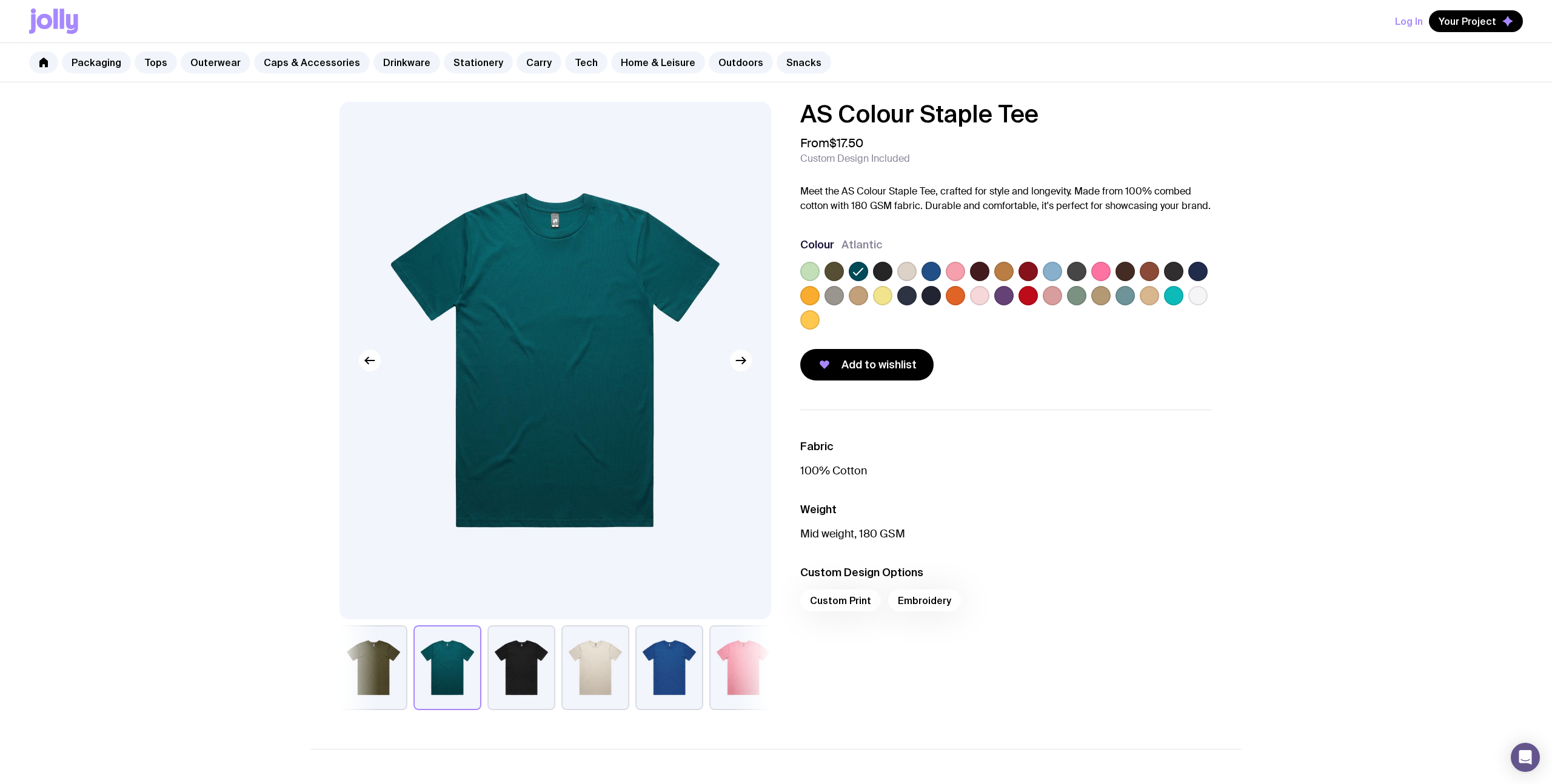
click at [666, 656] on button "button" at bounding box center [670, 668] width 68 height 85
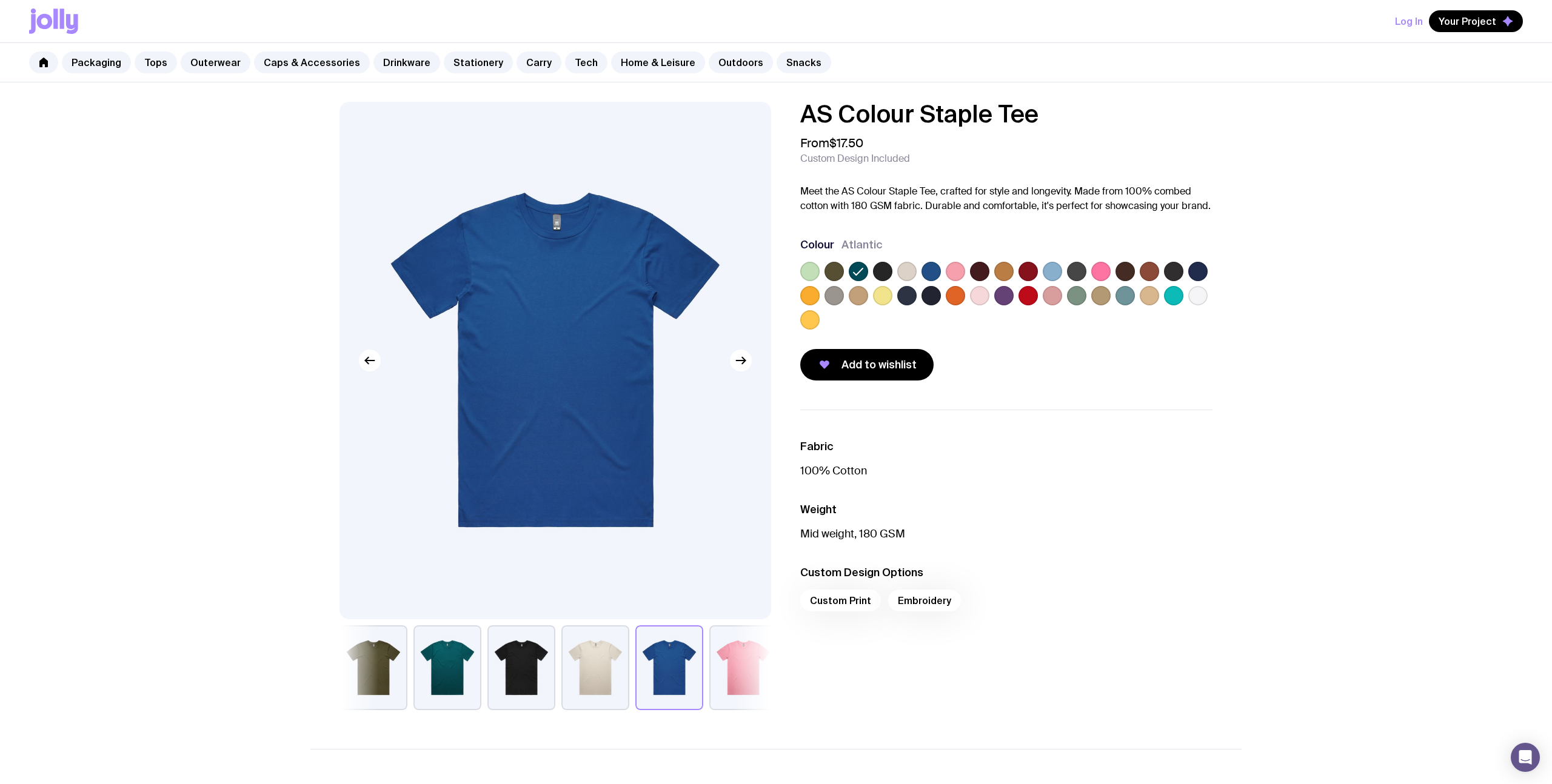
click at [742, 372] on img at bounding box center [555, 361] width 431 height 517
click at [742, 366] on icon "button" at bounding box center [740, 361] width 15 height 15
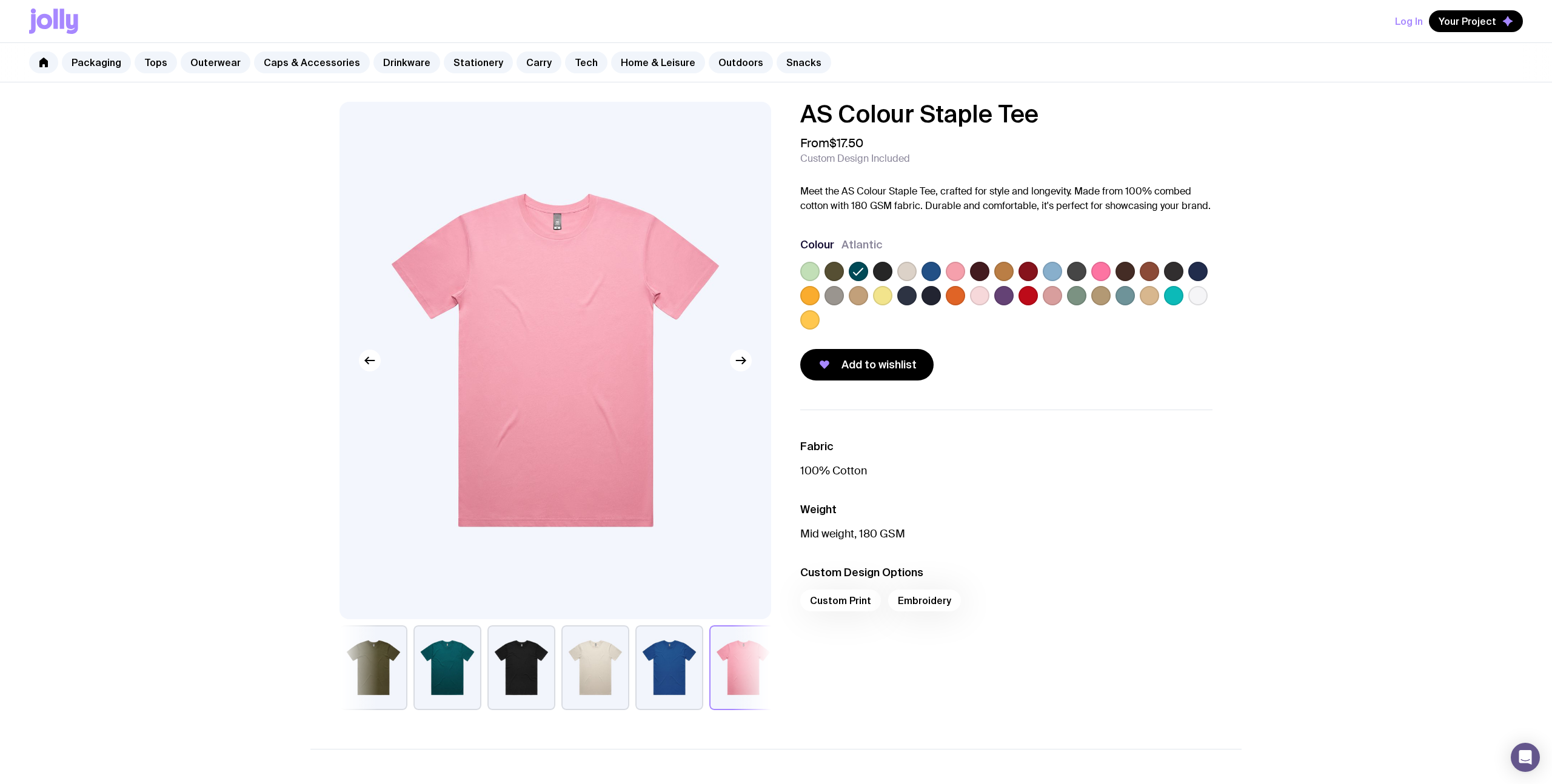
click at [376, 372] on img at bounding box center [555, 361] width 431 height 517
click at [376, 371] on img at bounding box center [555, 361] width 431 height 517
click at [374, 363] on icon "button" at bounding box center [370, 361] width 15 height 15
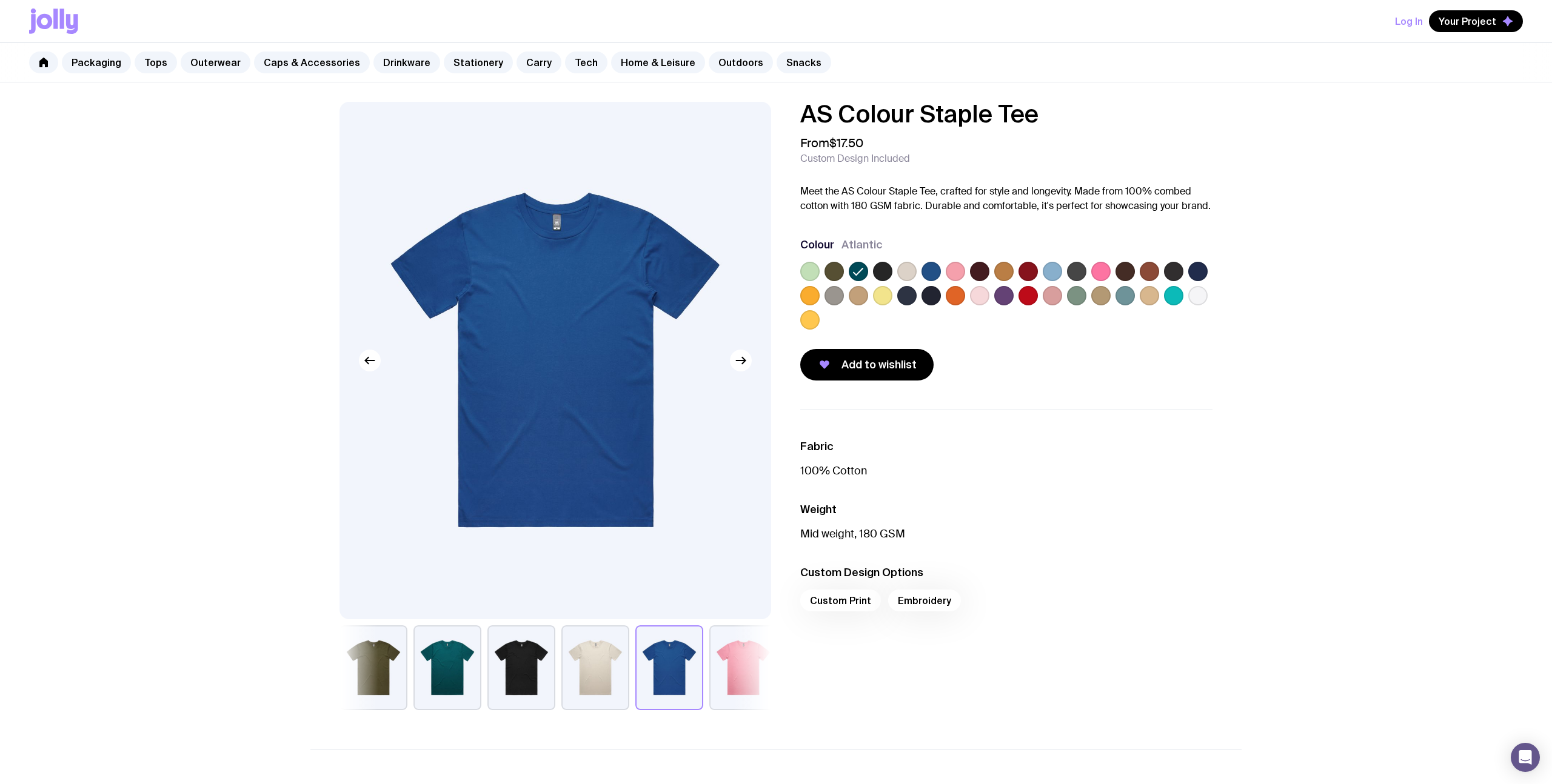
click at [1411, 20] on button "Log In" at bounding box center [1408, 21] width 28 height 22
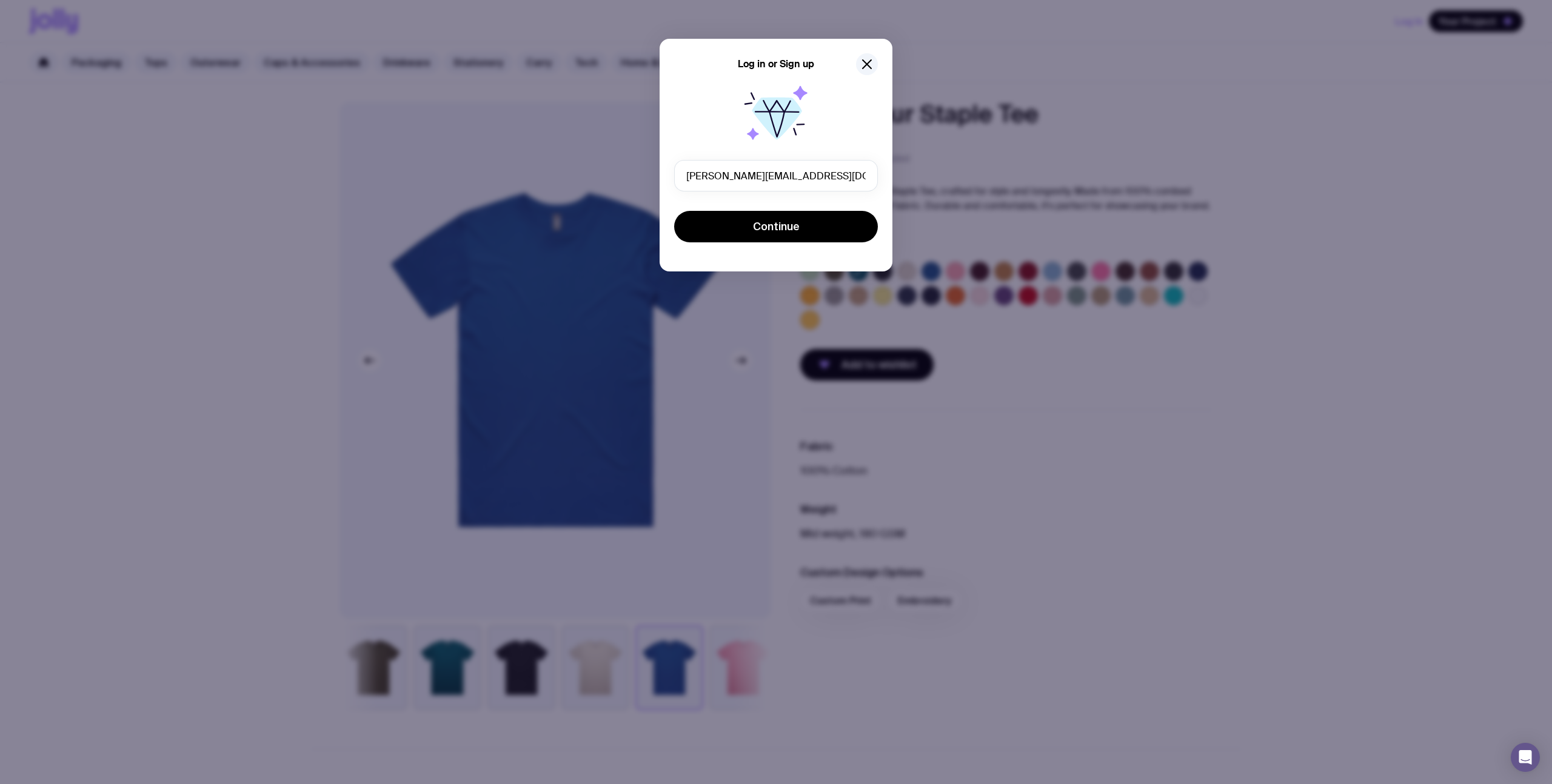
click at [868, 146] on div at bounding box center [776, 117] width 204 height 78
click at [805, 228] on button "Continue" at bounding box center [776, 226] width 204 height 32
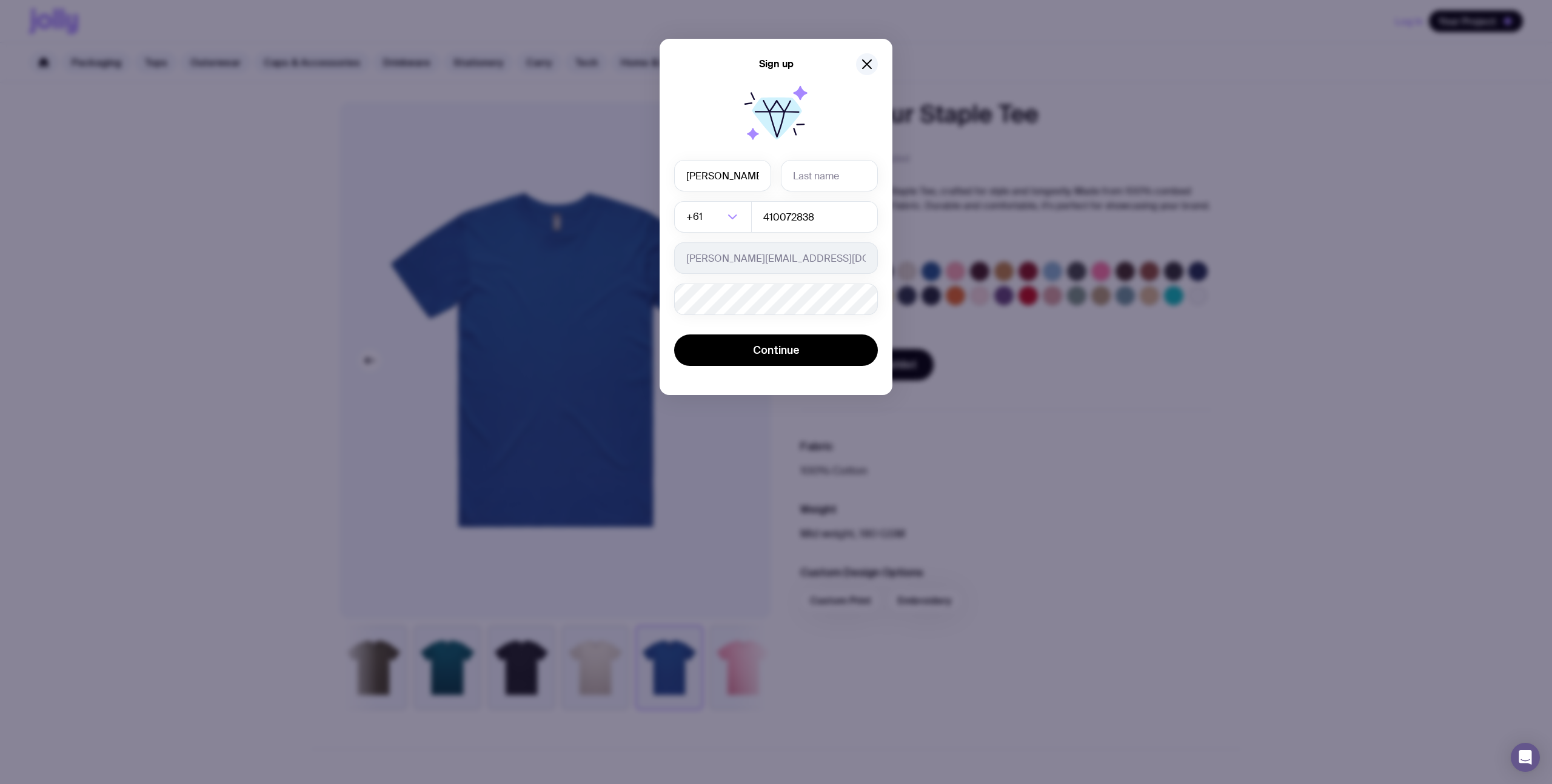
type input "[PERSON_NAME]"
type input "Rey"
click at [817, 332] on form "[PERSON_NAME] +61 Loading... 410072838 [PERSON_NAME][EMAIL_ADDRESS][DOMAIN_NAME…" at bounding box center [776, 264] width 204 height 209
click at [792, 355] on span "Continue" at bounding box center [776, 350] width 47 height 15
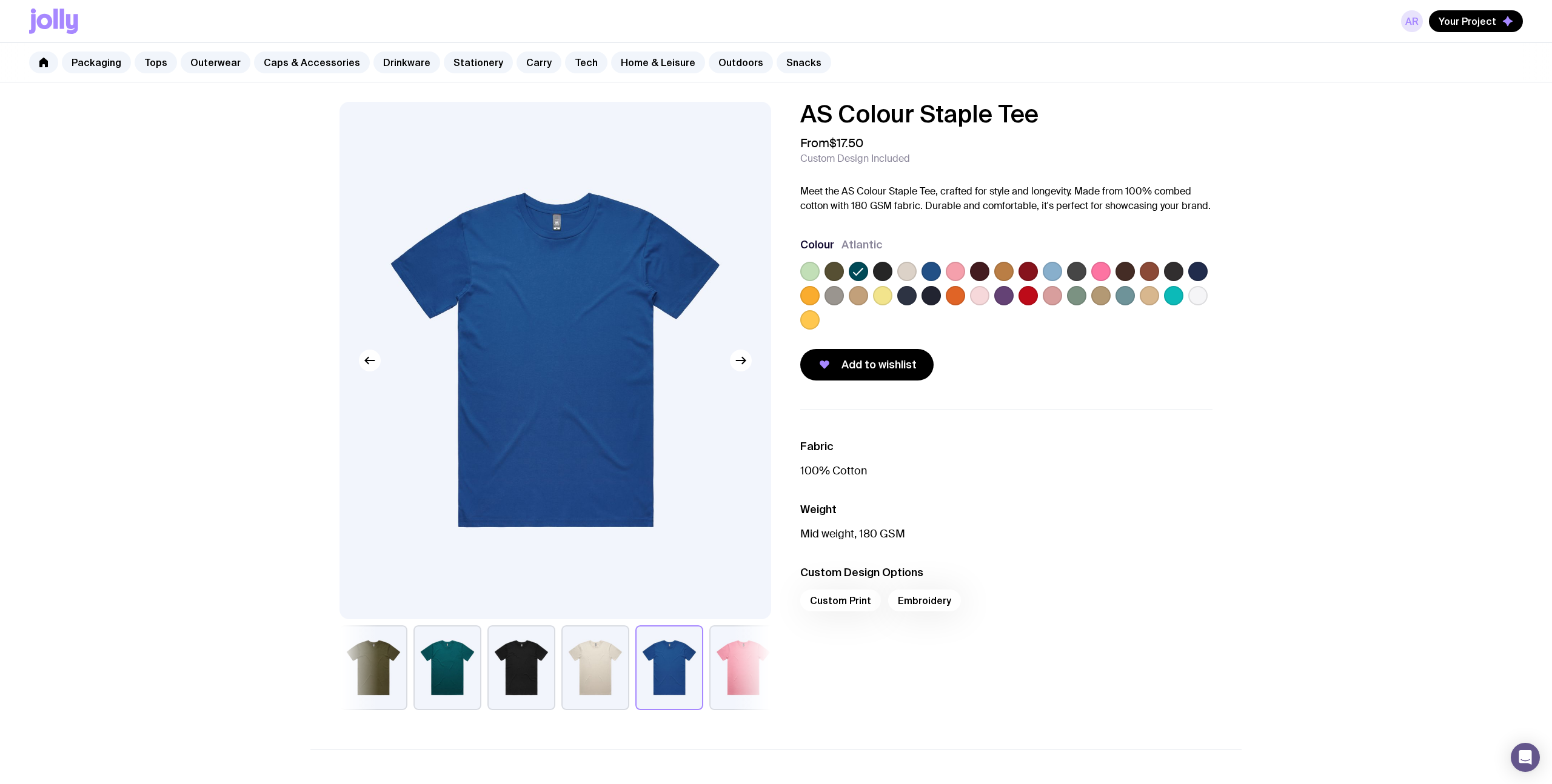
click at [1413, 19] on link "AR" at bounding box center [1411, 21] width 22 height 22
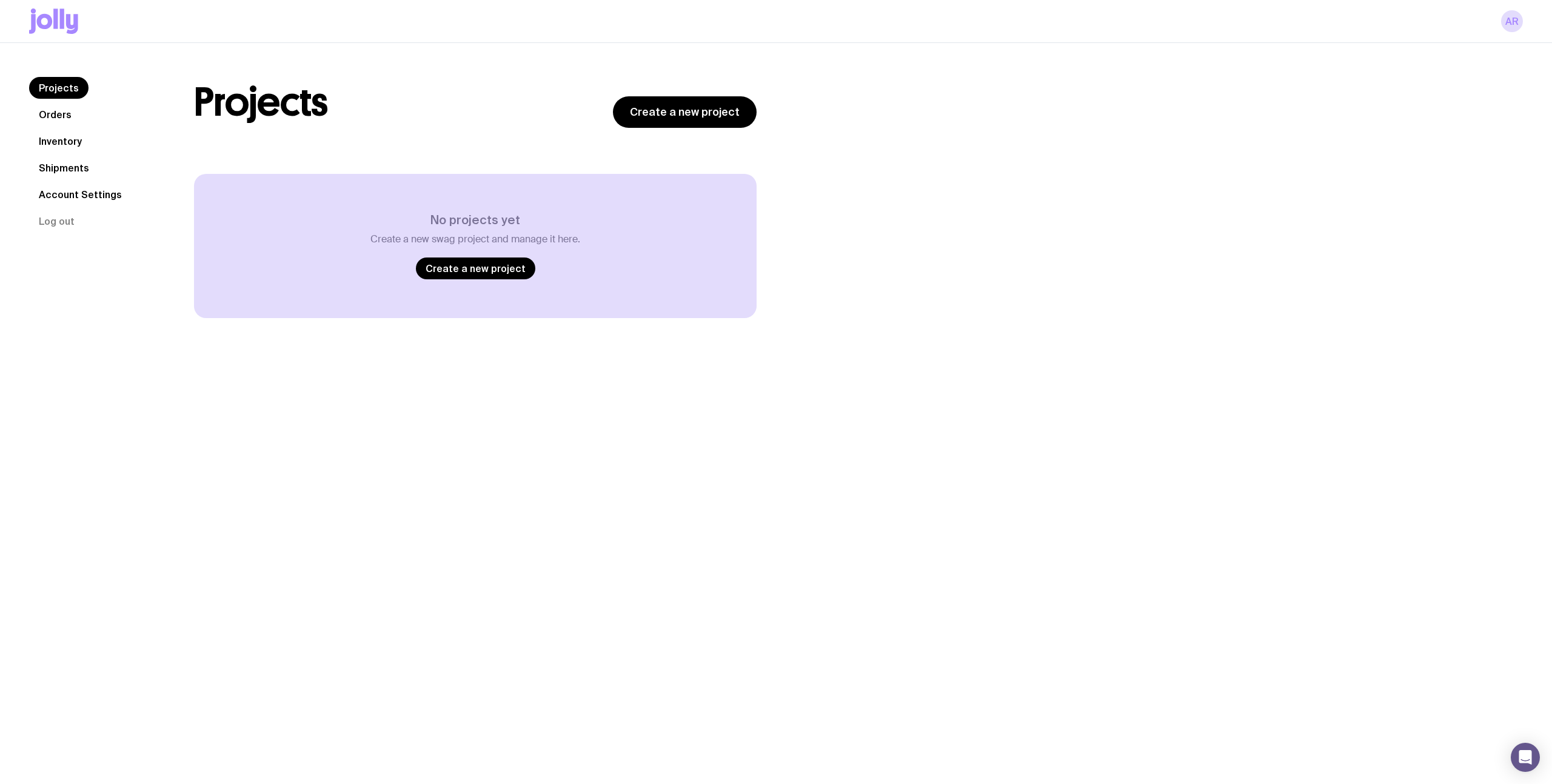
click at [55, 111] on link "Orders" at bounding box center [55, 115] width 52 height 22
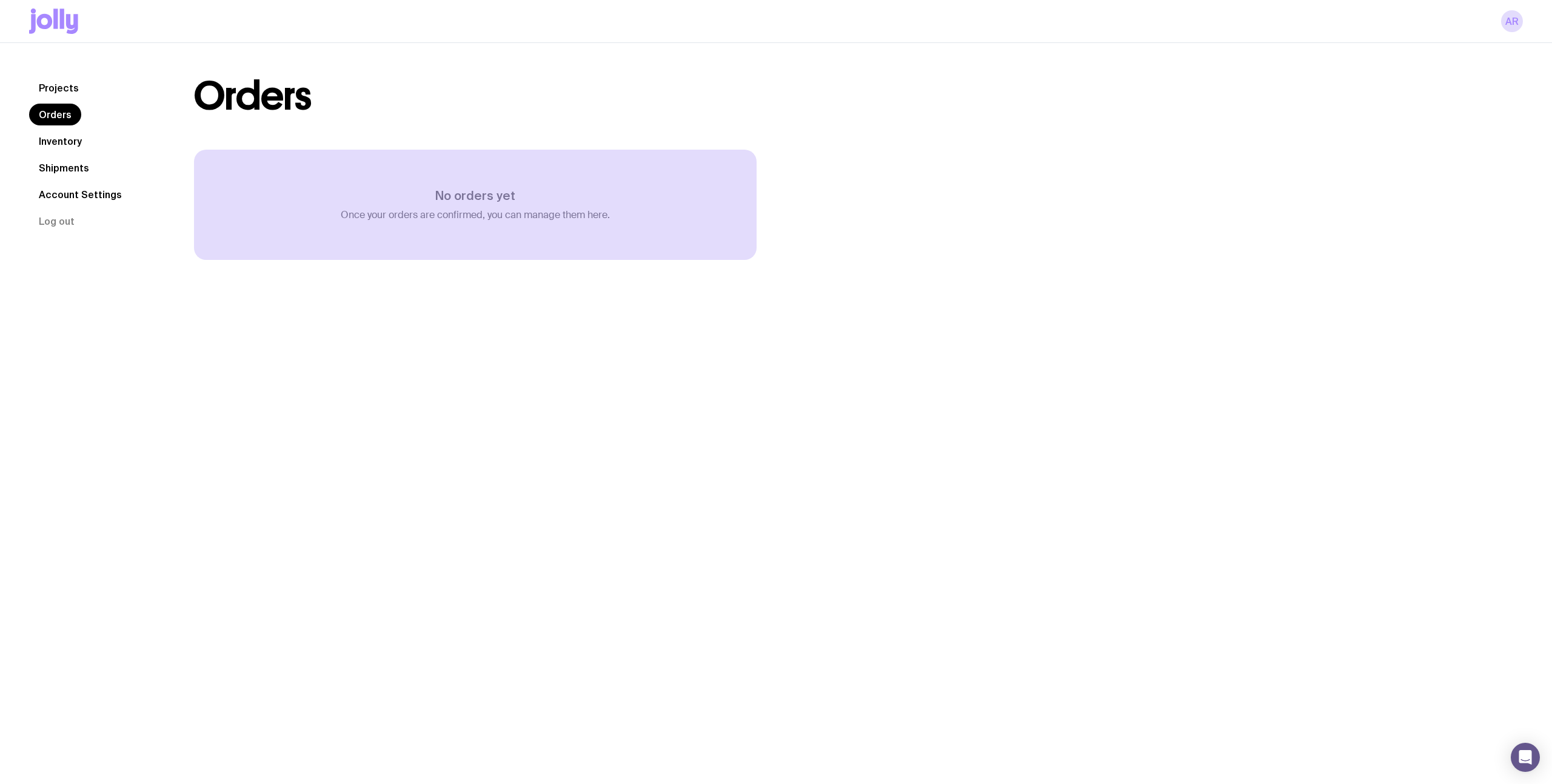
click at [59, 83] on link "Projects" at bounding box center [59, 88] width 59 height 22
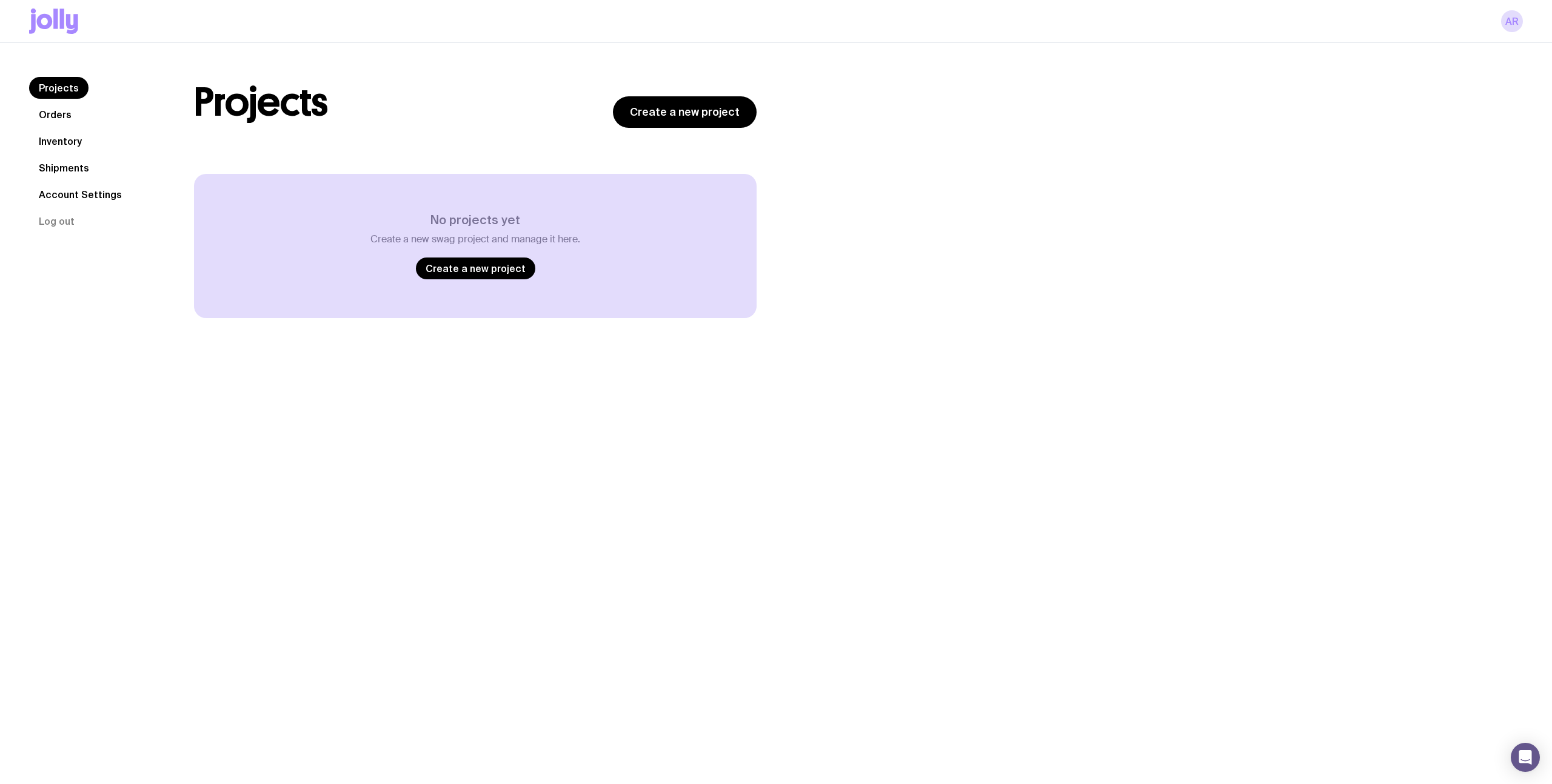
click at [53, 35] on div "AR" at bounding box center [776, 21] width 1494 height 42
click at [54, 28] on icon at bounding box center [55, 18] width 4 height 20
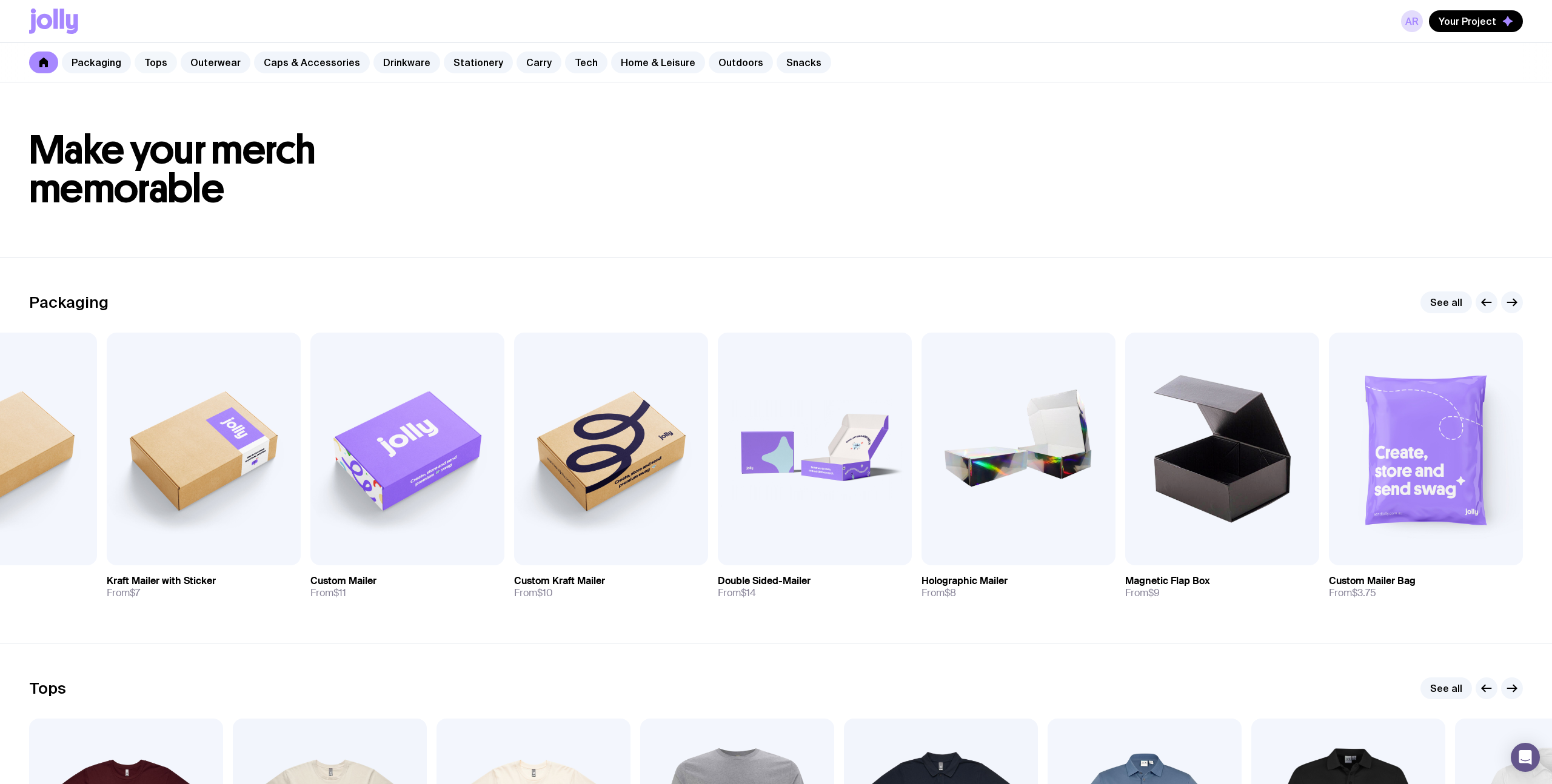
click at [148, 62] on link "Tops" at bounding box center [156, 62] width 42 height 22
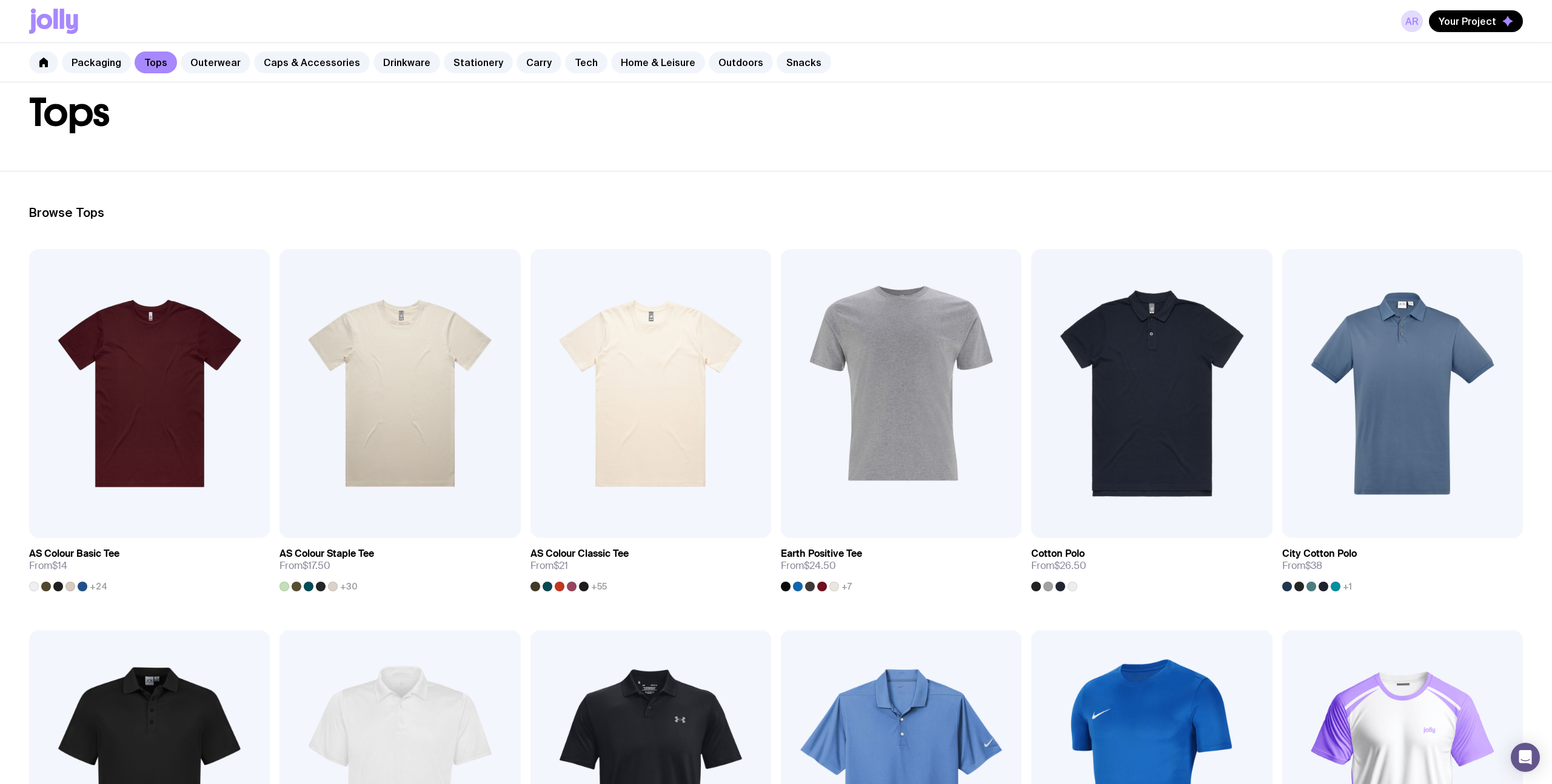
scroll to position [66, 0]
click at [633, 344] on img at bounding box center [650, 394] width 240 height 289
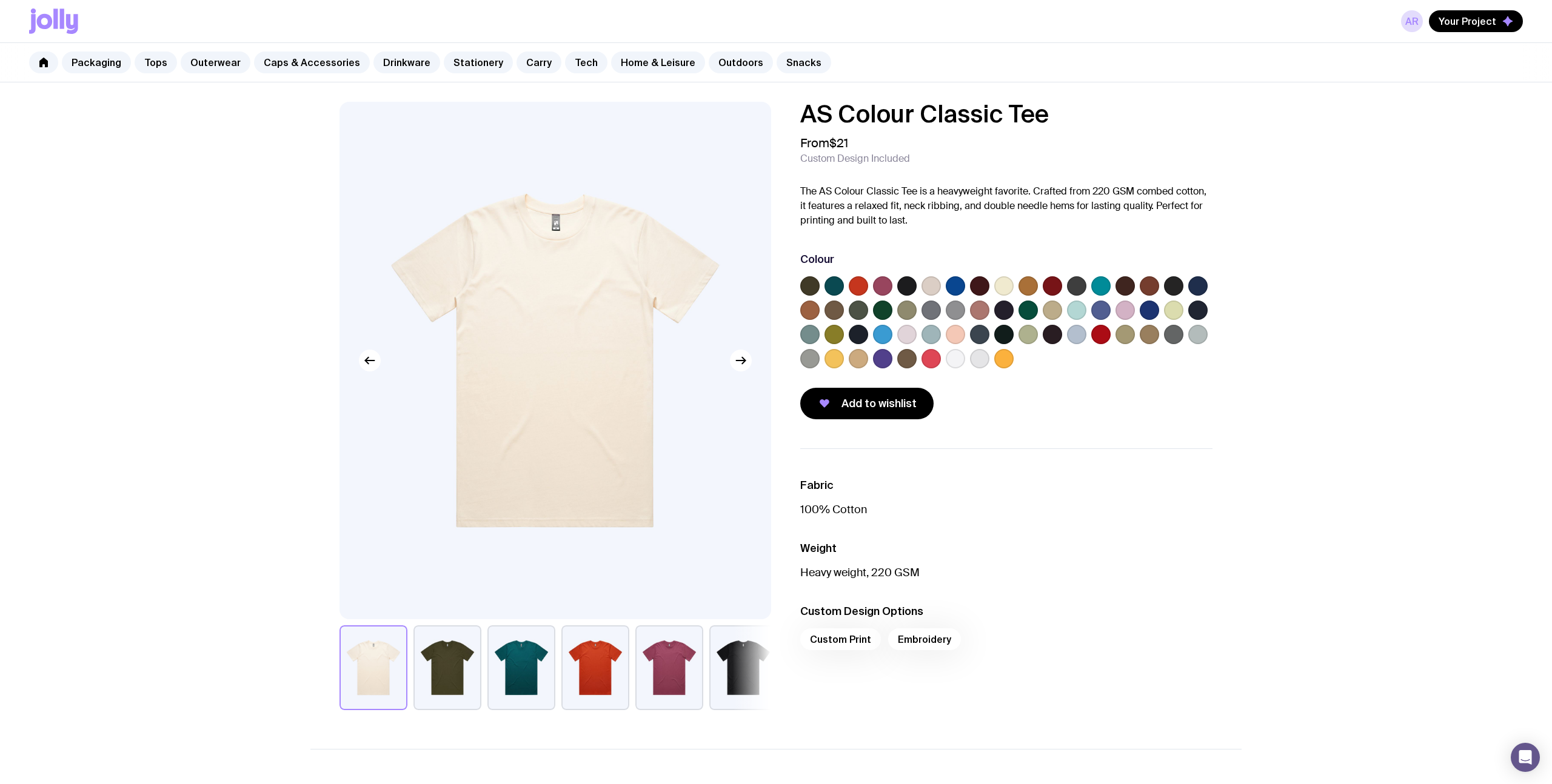
click at [954, 286] on label at bounding box center [955, 286] width 19 height 19
click at [0, 0] on input "radio" at bounding box center [0, 0] width 0 height 0
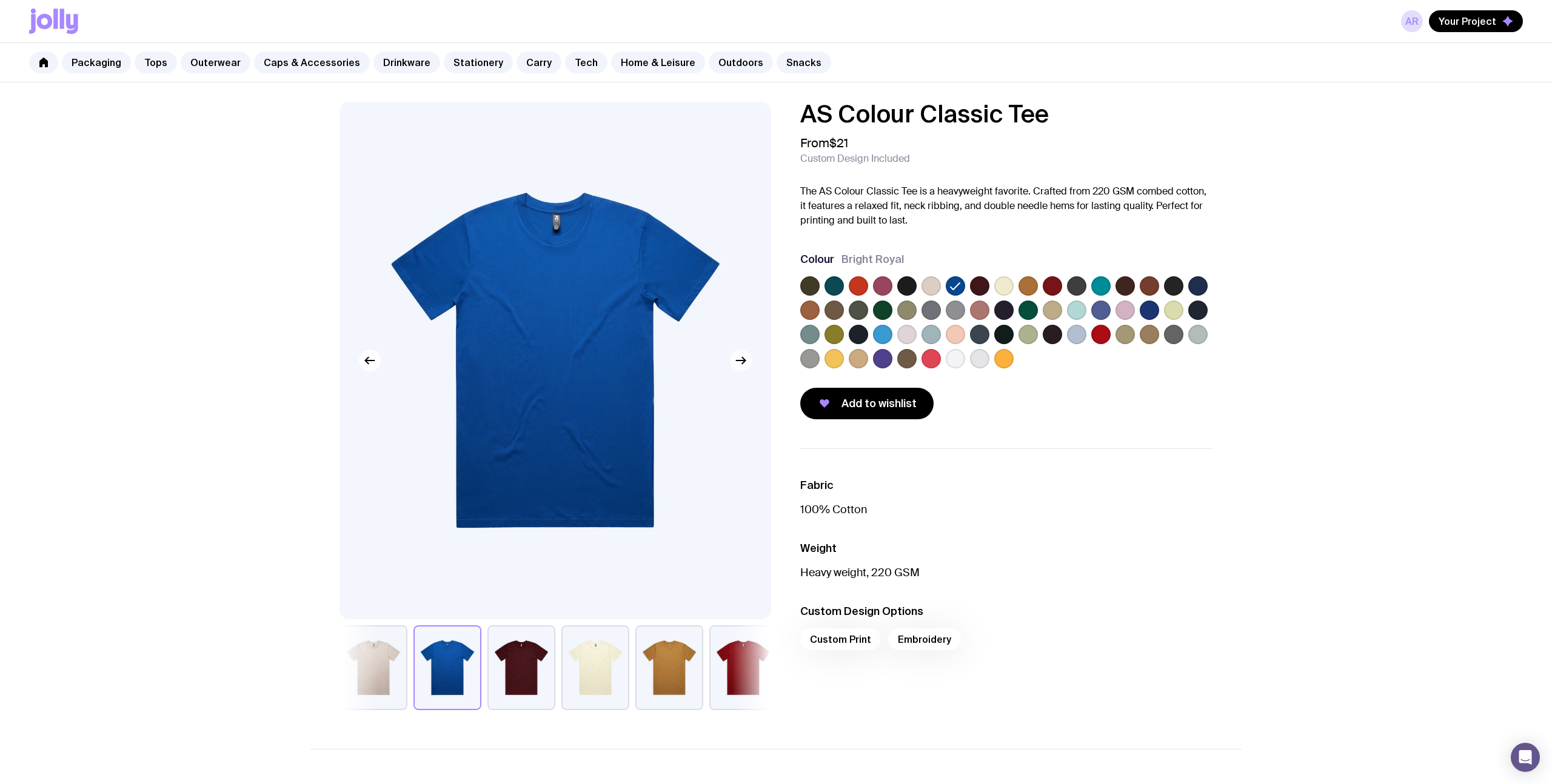
click at [740, 359] on icon "button" at bounding box center [740, 361] width 15 height 15
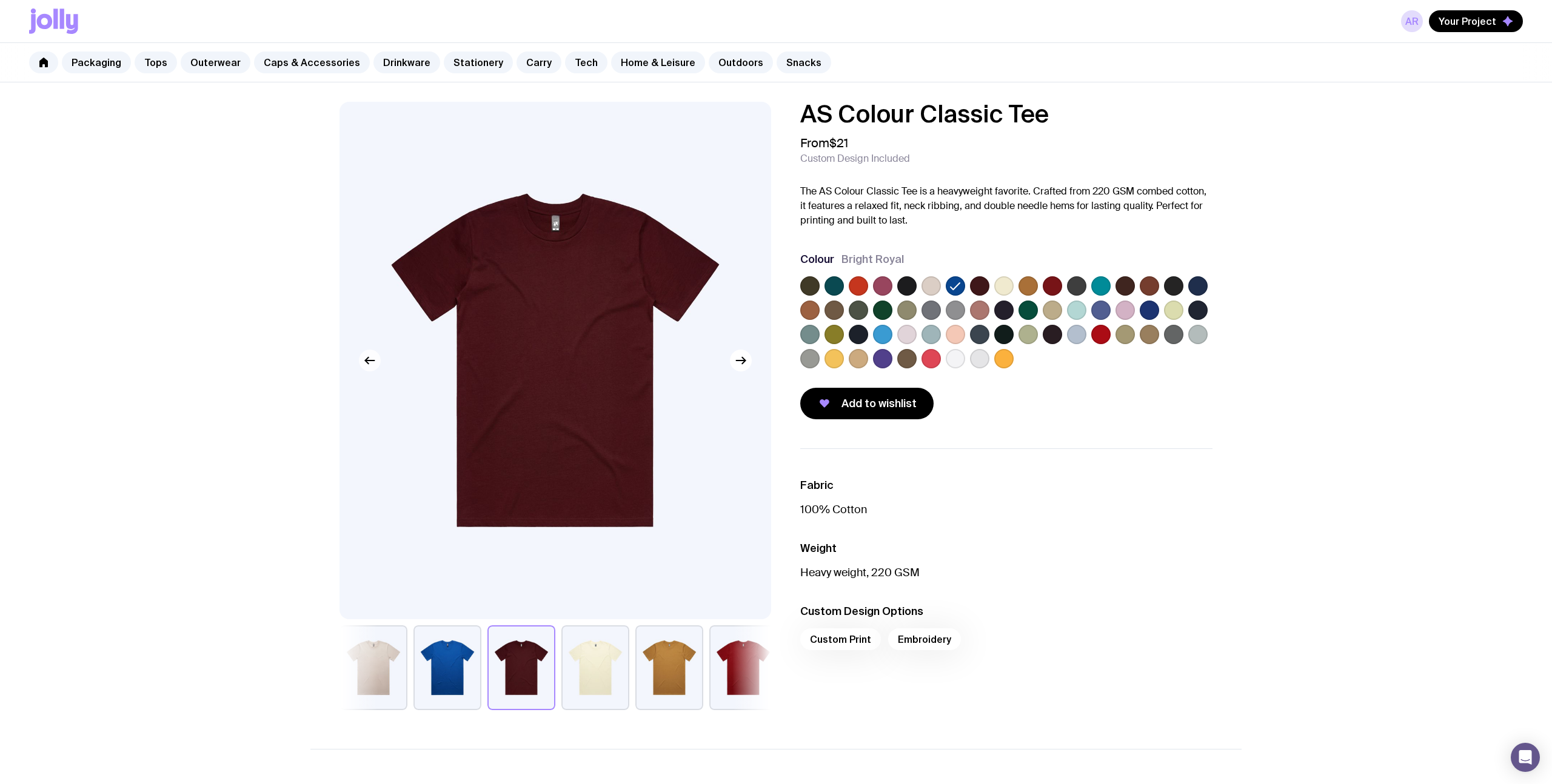
click at [377, 363] on button "button" at bounding box center [370, 361] width 22 height 22
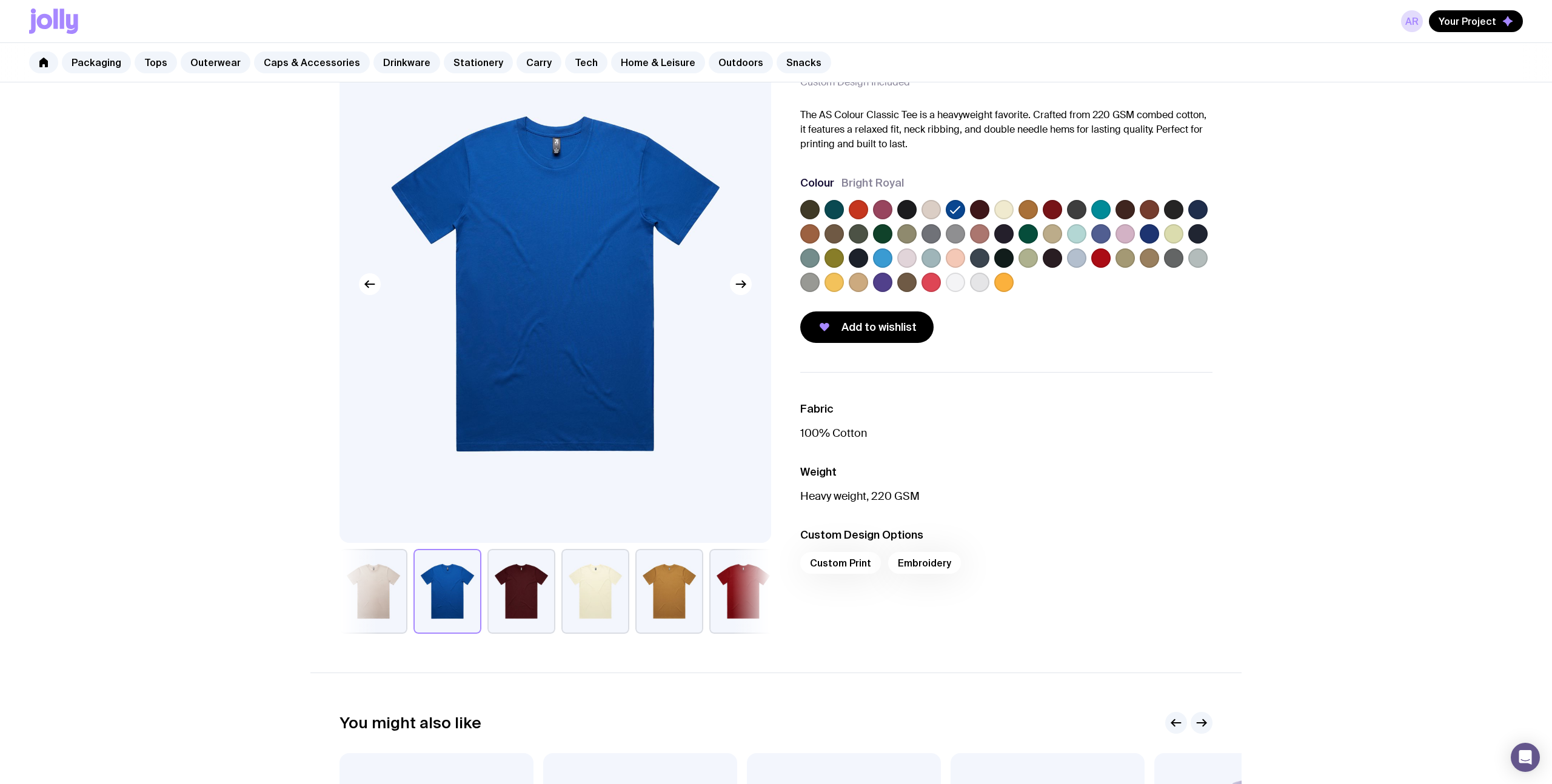
scroll to position [28, 0]
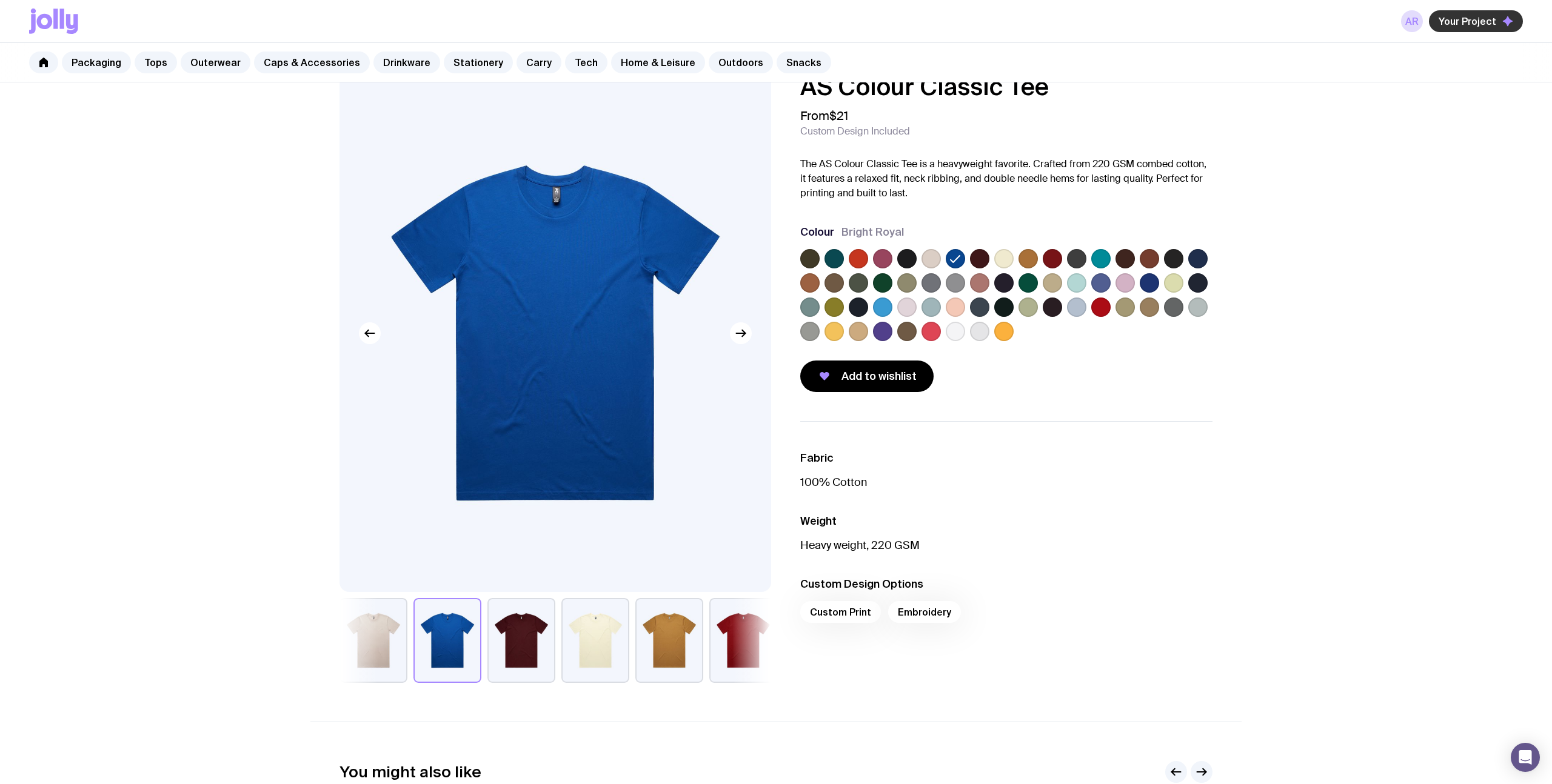
click at [1475, 28] on button "Your Project" at bounding box center [1476, 21] width 94 height 22
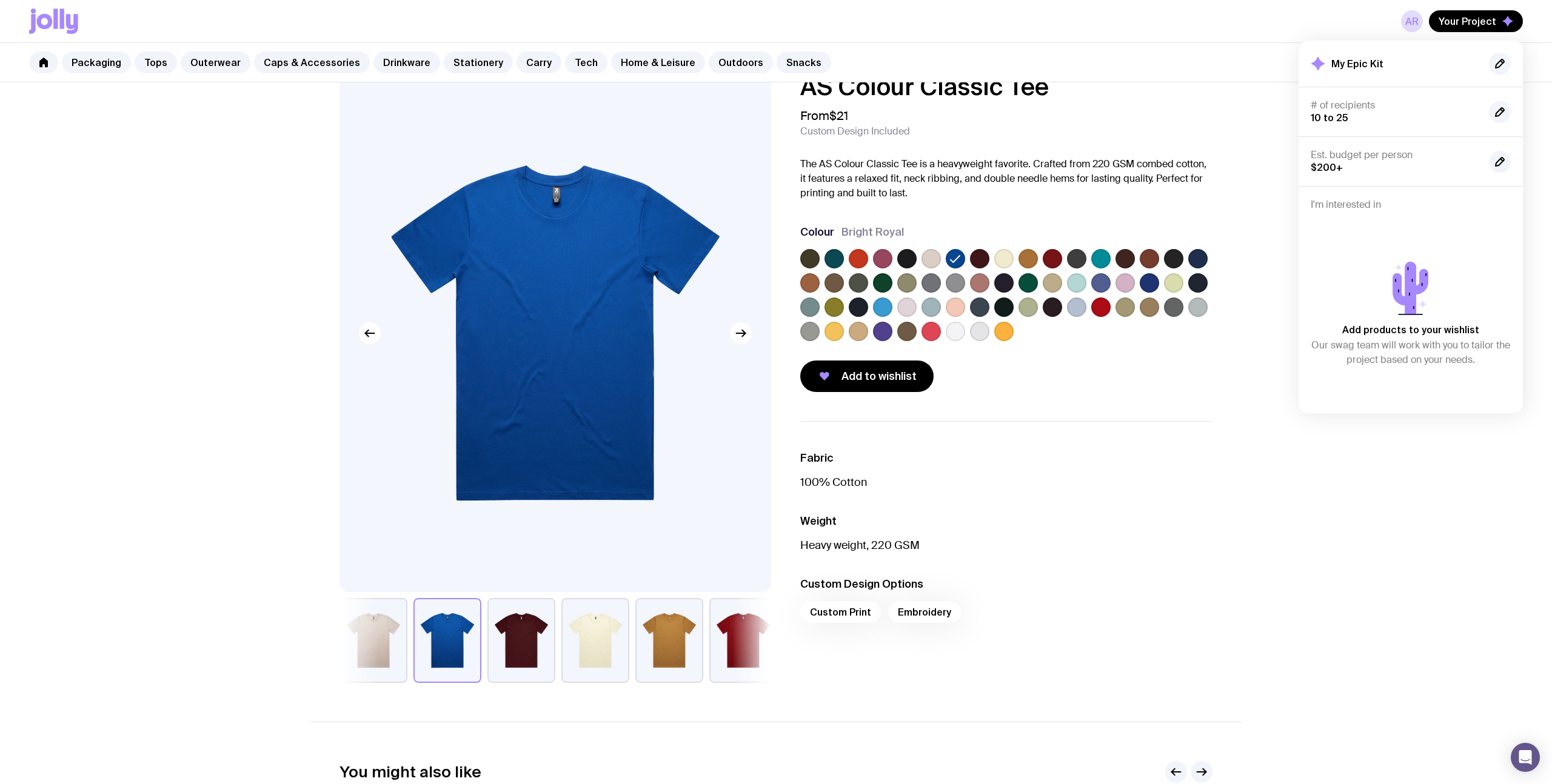
click at [1119, 479] on p "100% Cotton" at bounding box center [1006, 482] width 412 height 15
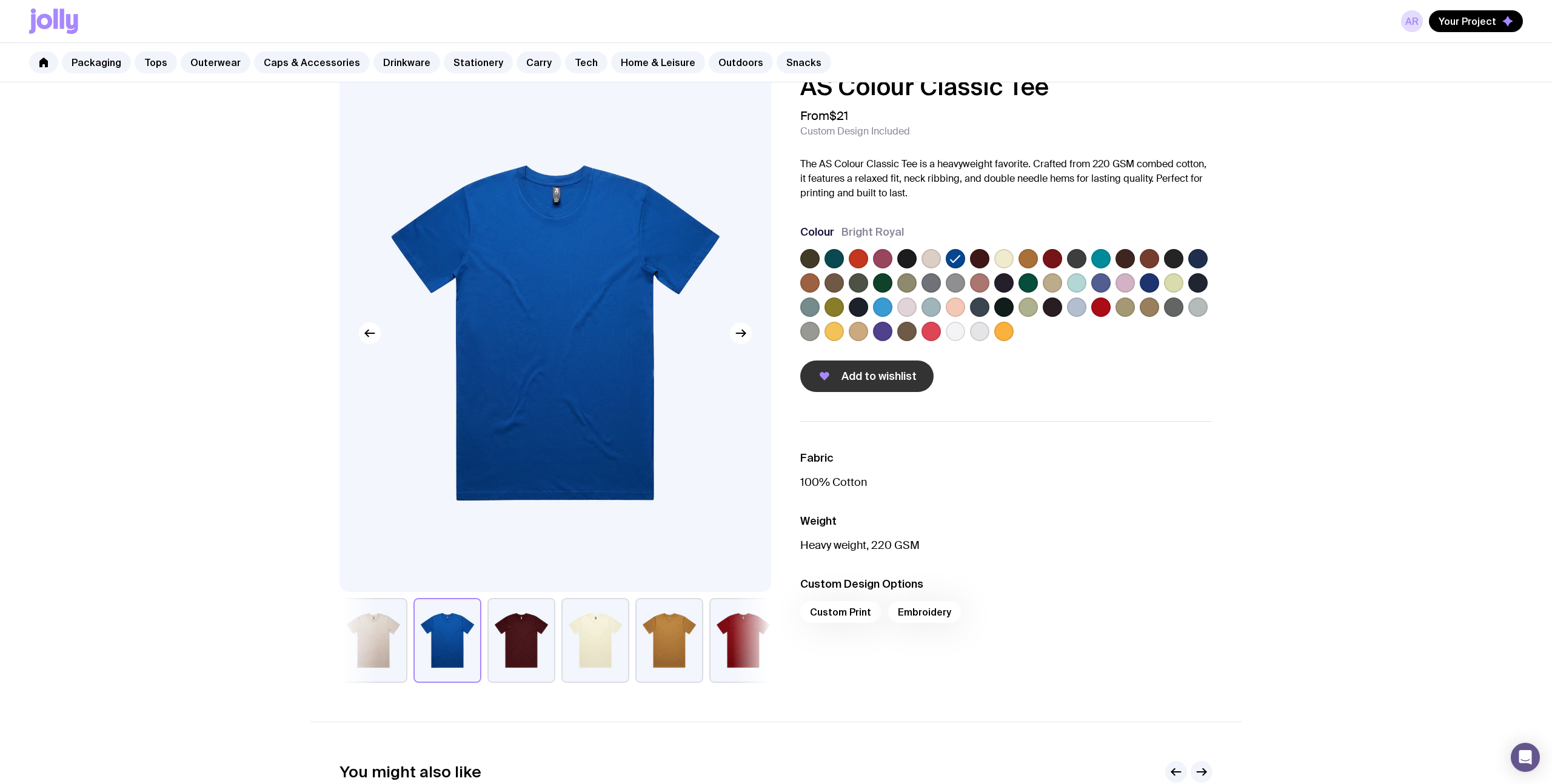
click at [869, 390] on button "Add to wishlist" at bounding box center [867, 376] width 134 height 32
click at [1486, 22] on span "Your Project" at bounding box center [1466, 21] width 57 height 12
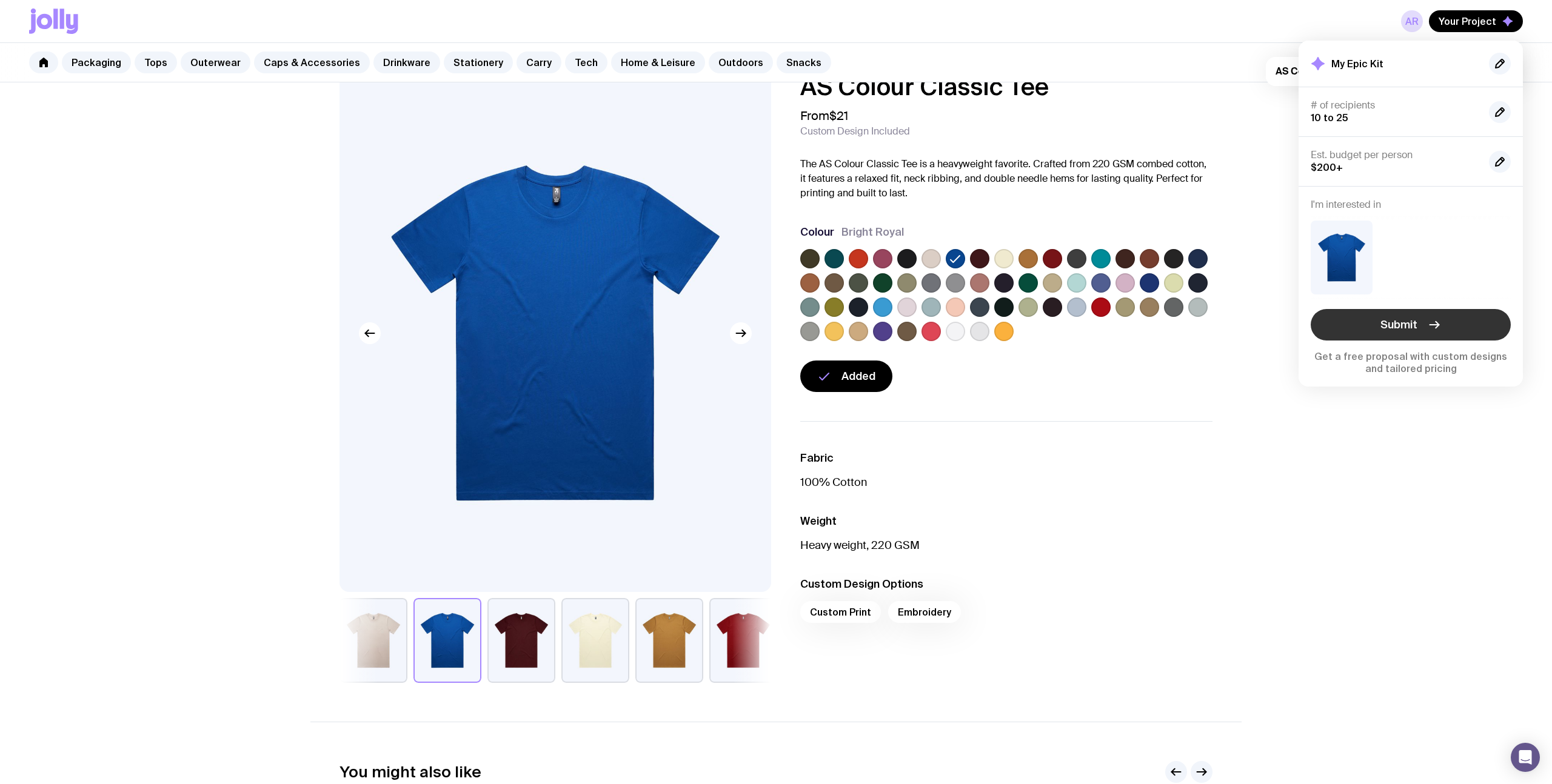
click at [1430, 324] on icon "button" at bounding box center [1434, 324] width 15 height 15
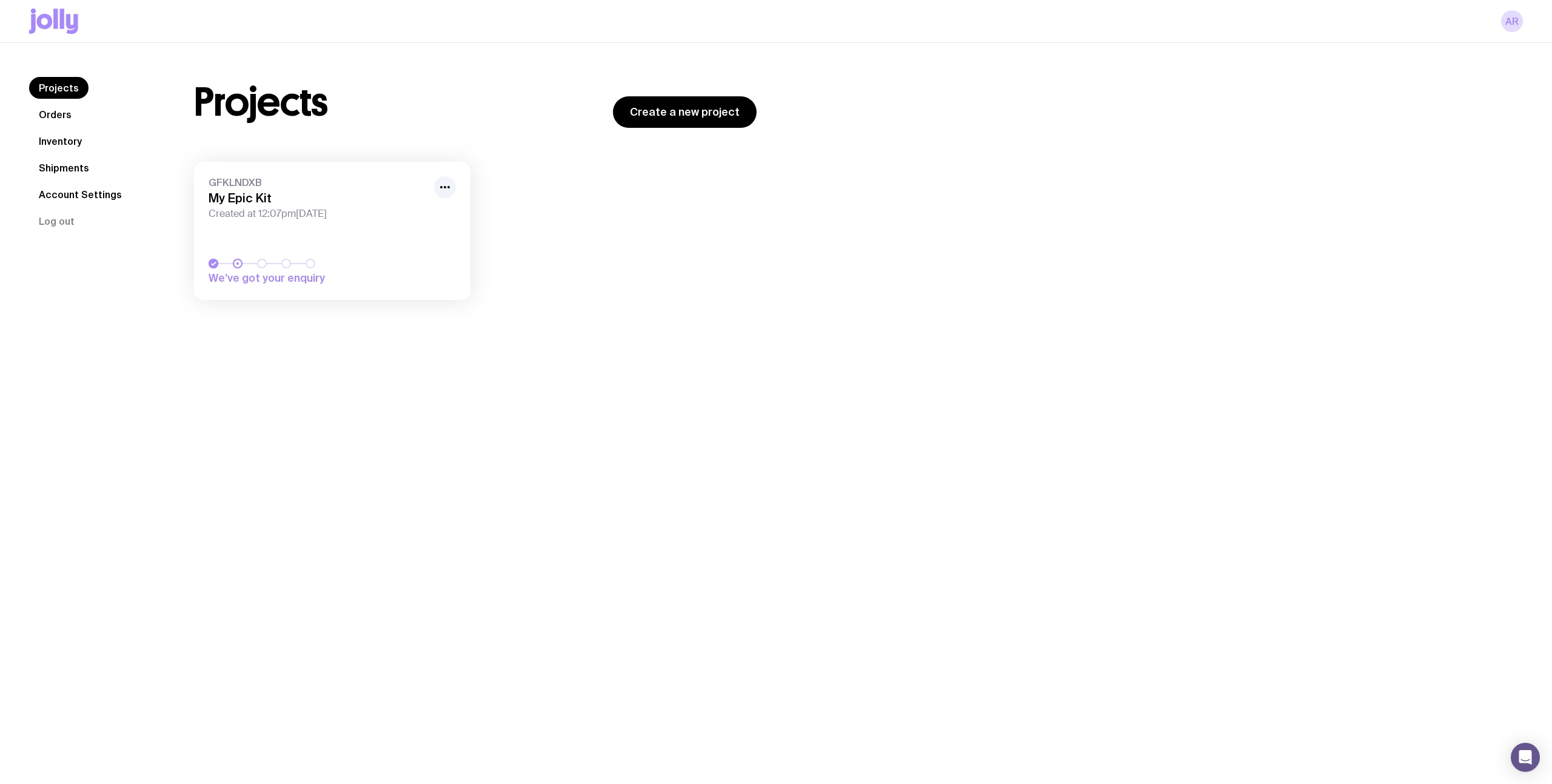
click at [298, 206] on div "GFKLNDXB My Epic Kit Created at 12:07pm[DATE]" at bounding box center [332, 198] width 247 height 44
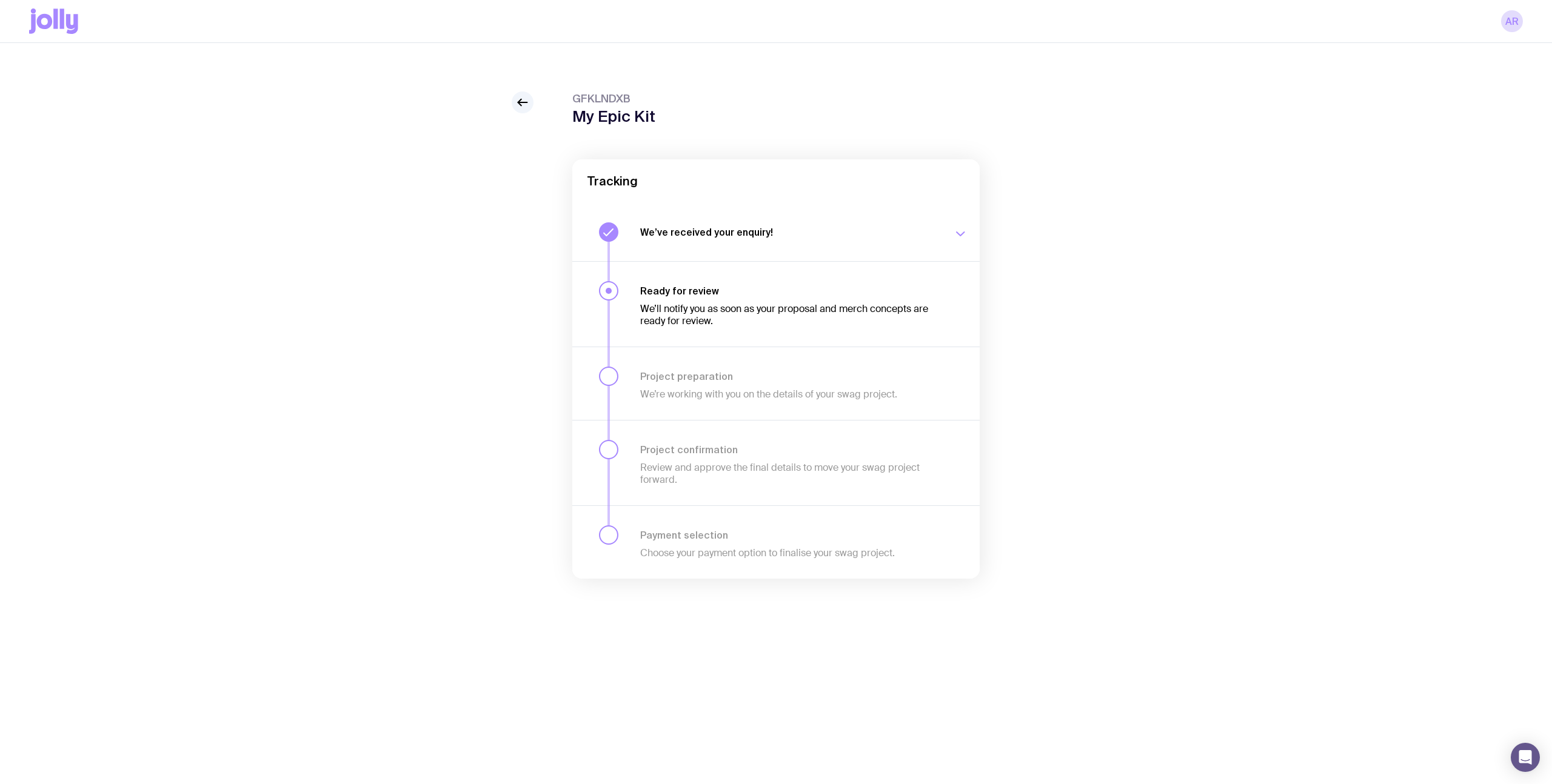
click at [958, 228] on icon "button" at bounding box center [960, 234] width 15 height 15
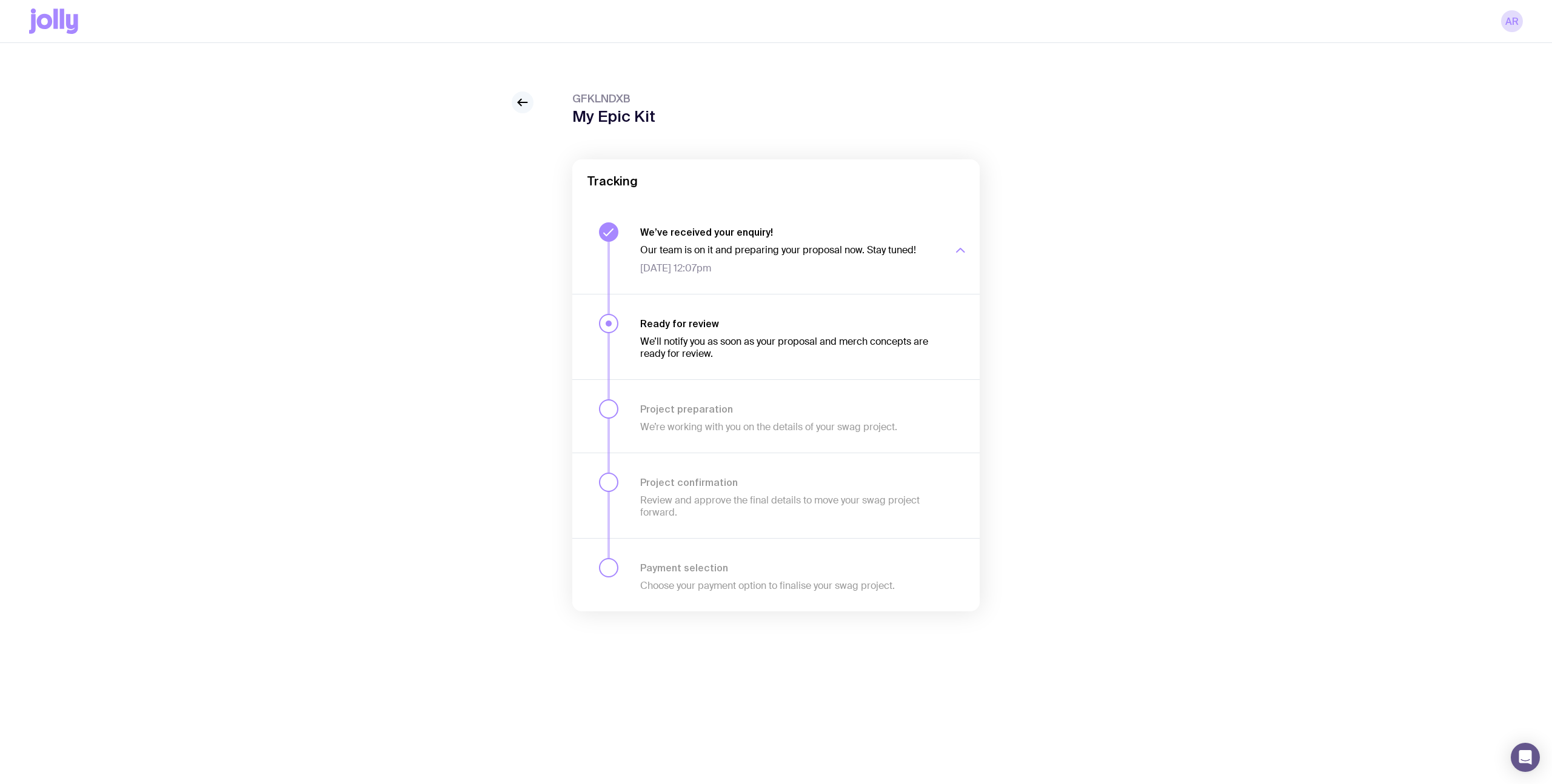
click at [520, 100] on icon at bounding box center [520, 103] width 3 height 6
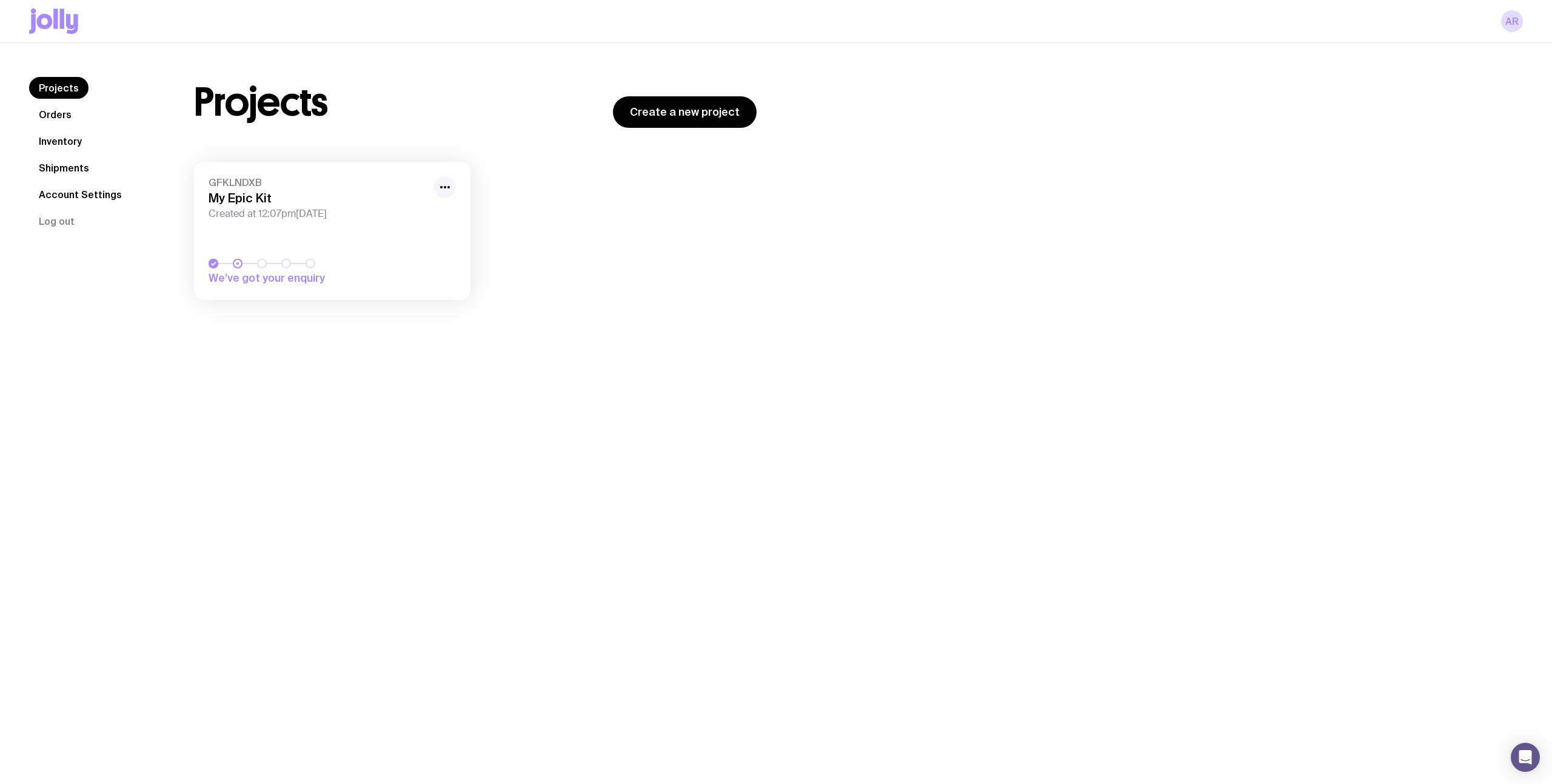
click at [444, 185] on icon "button" at bounding box center [445, 187] width 15 height 15
click at [237, 262] on div at bounding box center [237, 263] width 2 height 2
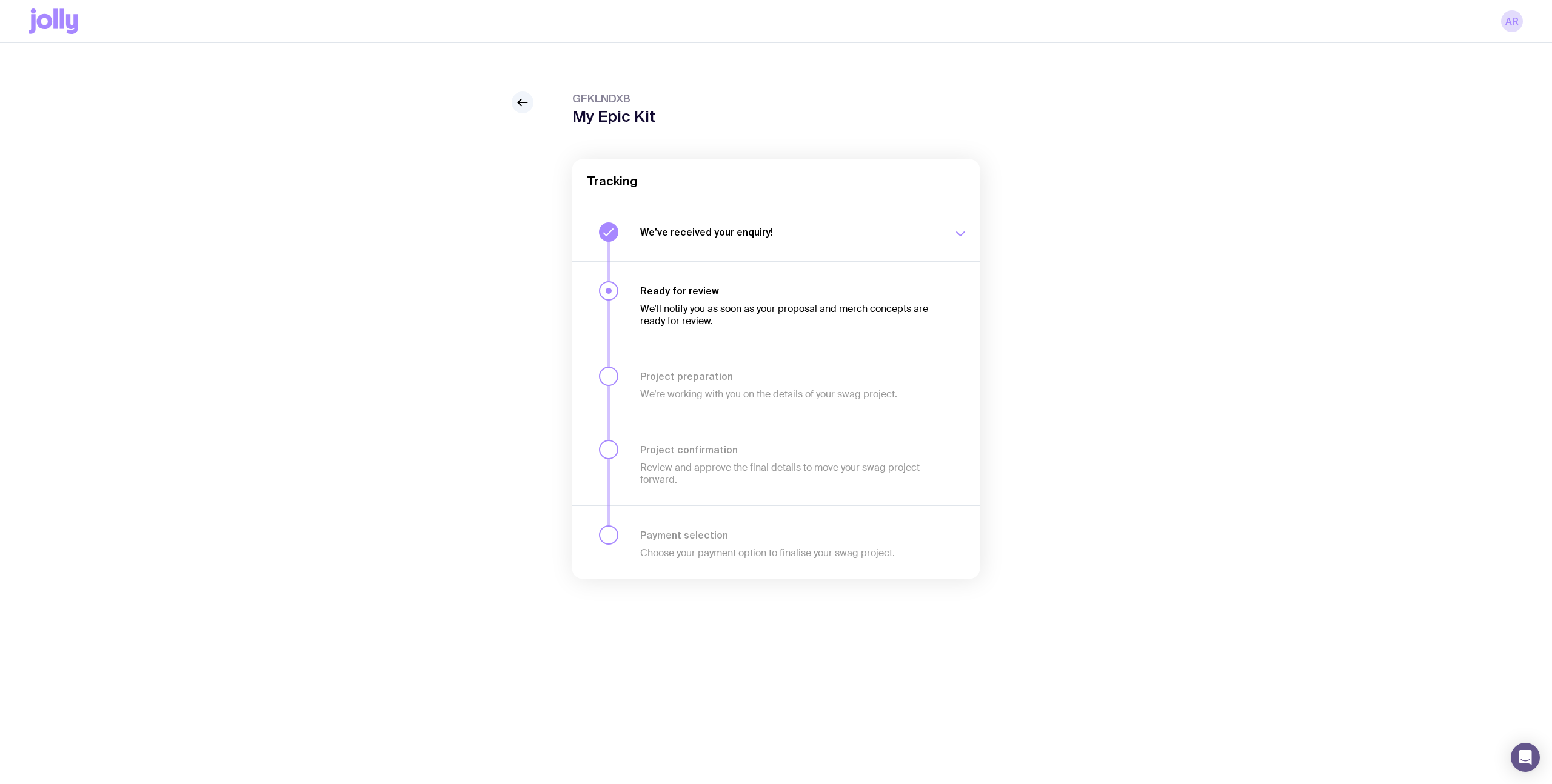
click at [711, 380] on h3 "Project preparation" at bounding box center [789, 376] width 298 height 12
click at [523, 106] on icon at bounding box center [523, 103] width 15 height 15
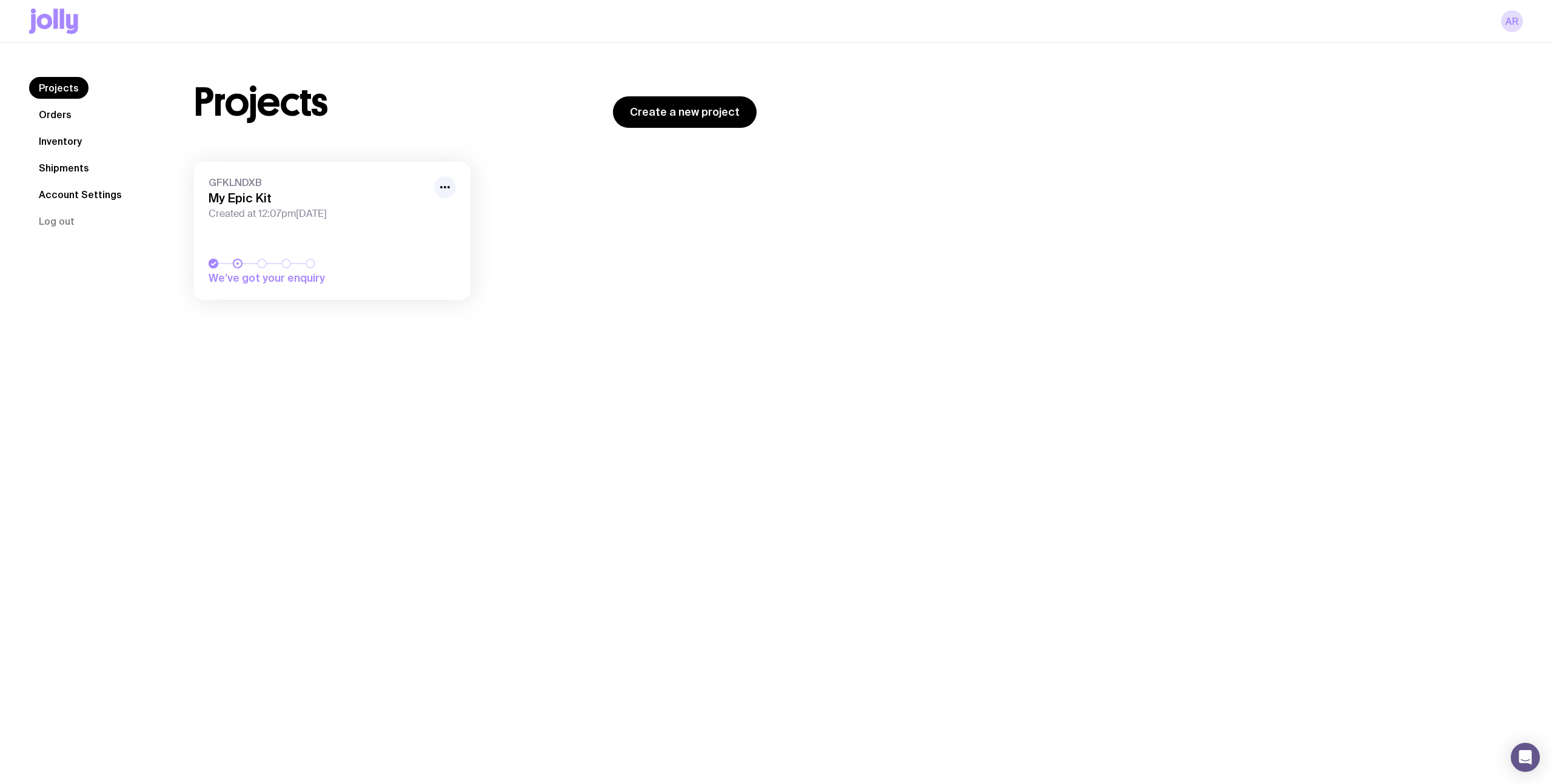
click at [76, 112] on link "Orders" at bounding box center [55, 115] width 52 height 22
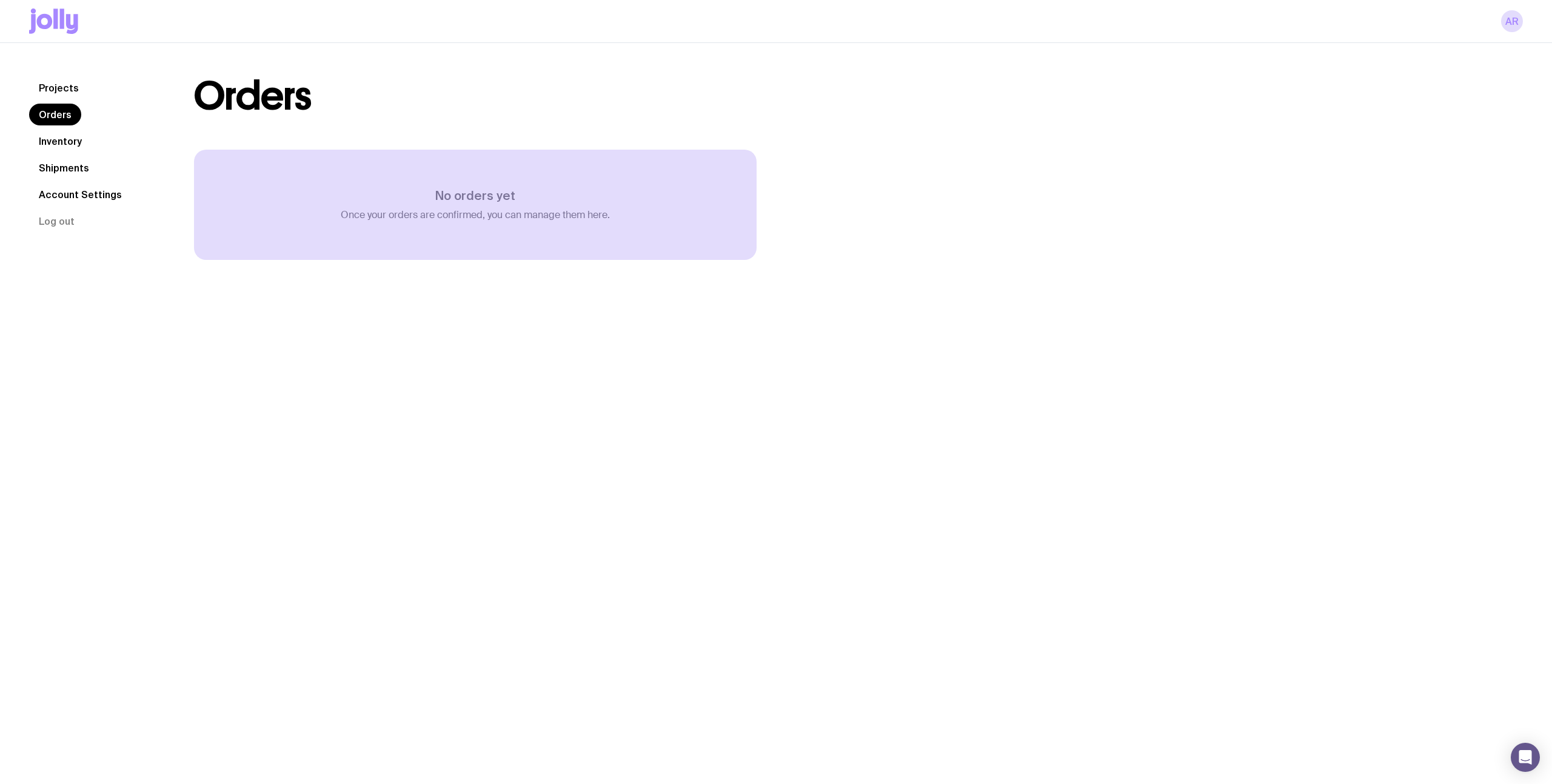
click at [42, 88] on link "Projects" at bounding box center [59, 88] width 59 height 22
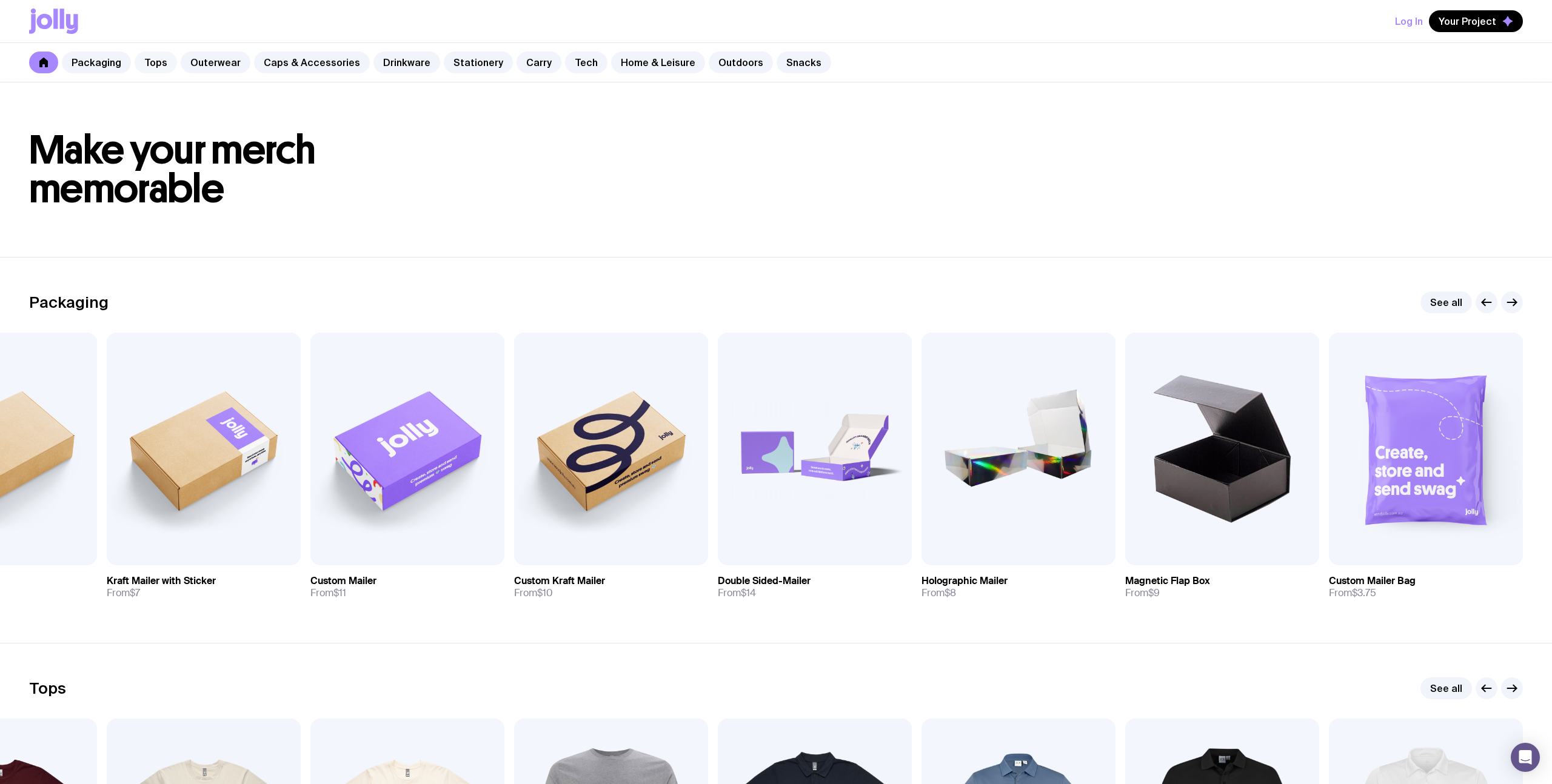
click at [148, 62] on link "Tops" at bounding box center [156, 62] width 42 height 22
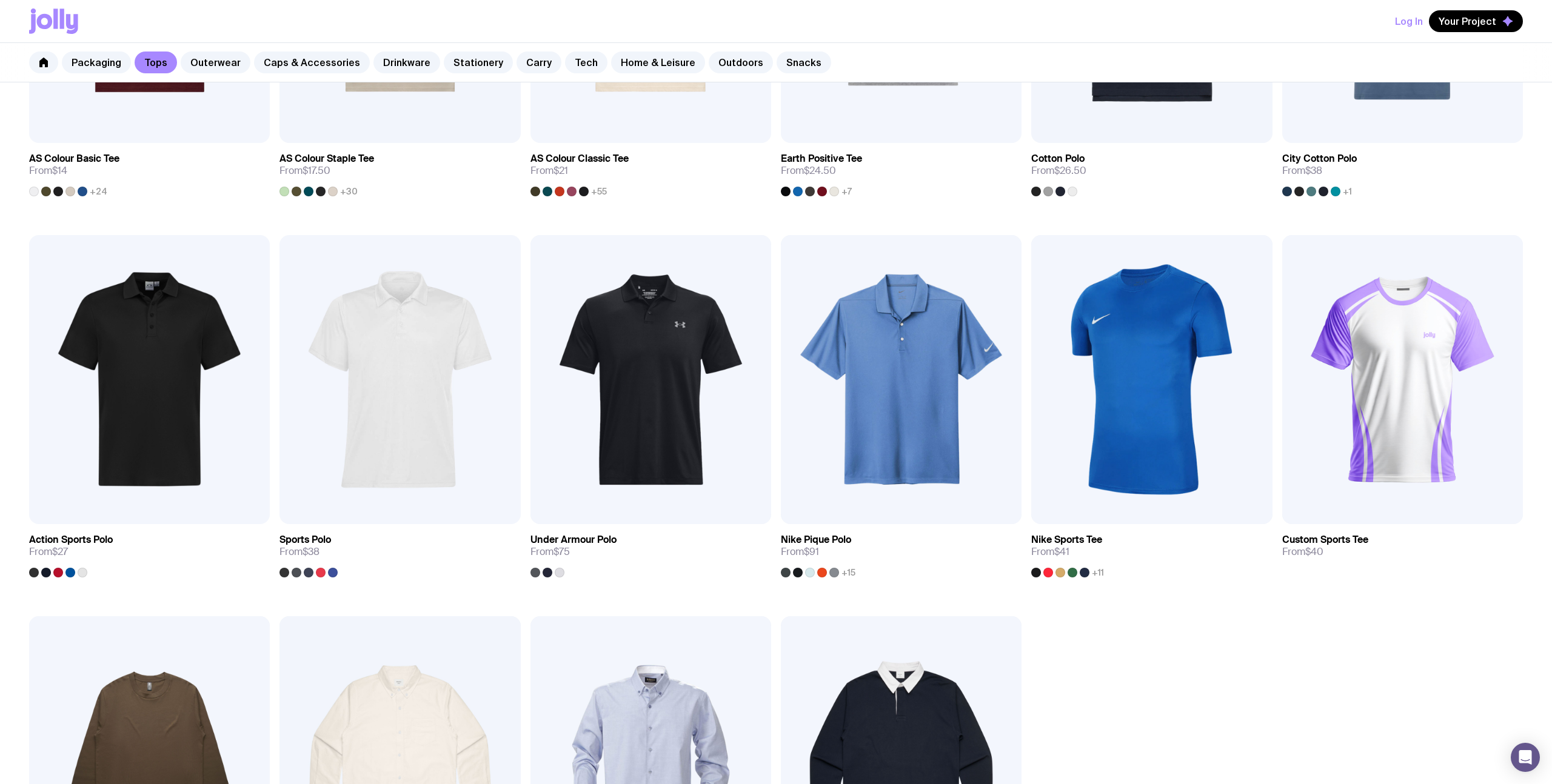
scroll to position [464, 0]
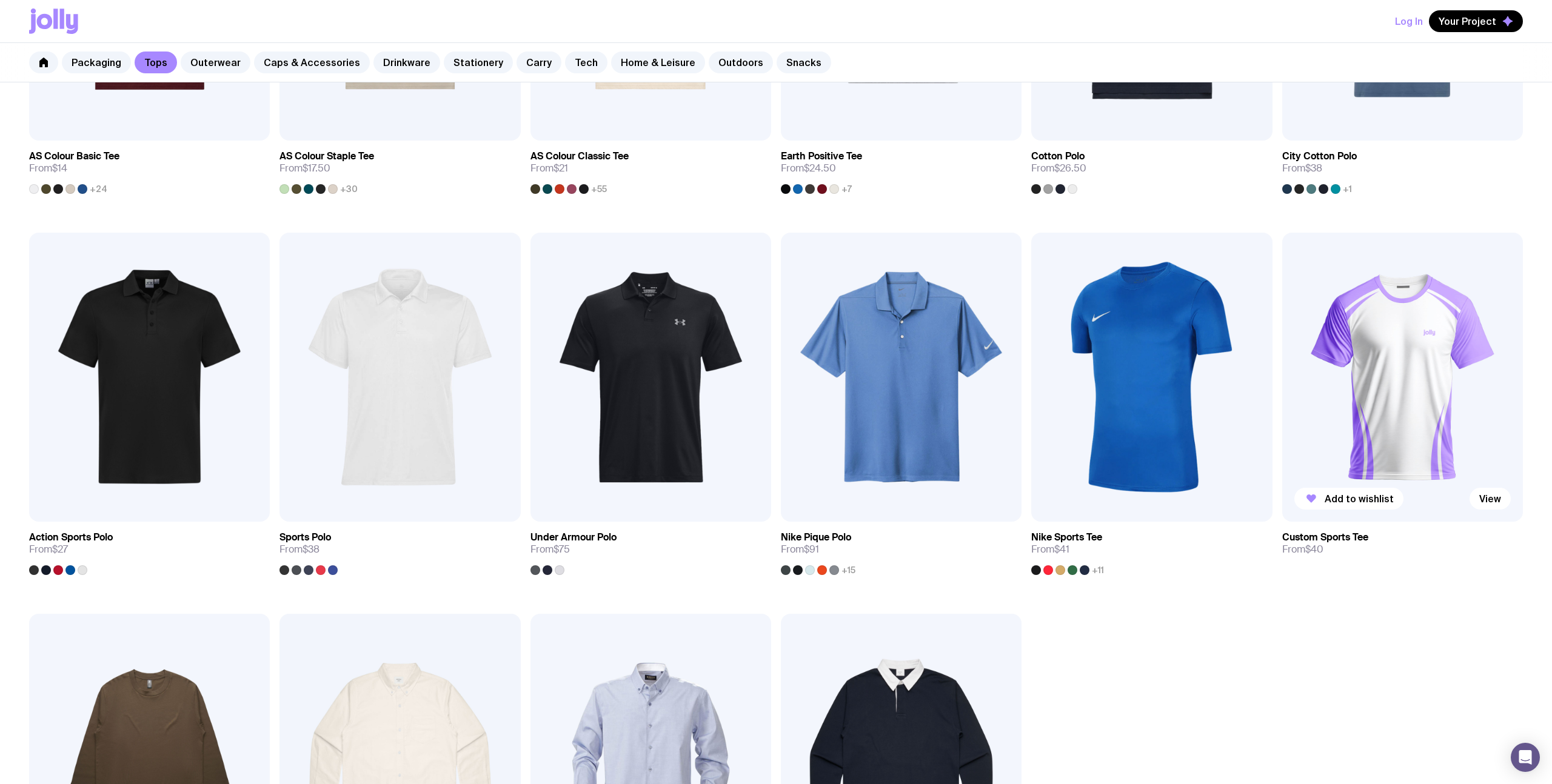
click at [1403, 332] on img at bounding box center [1402, 377] width 240 height 289
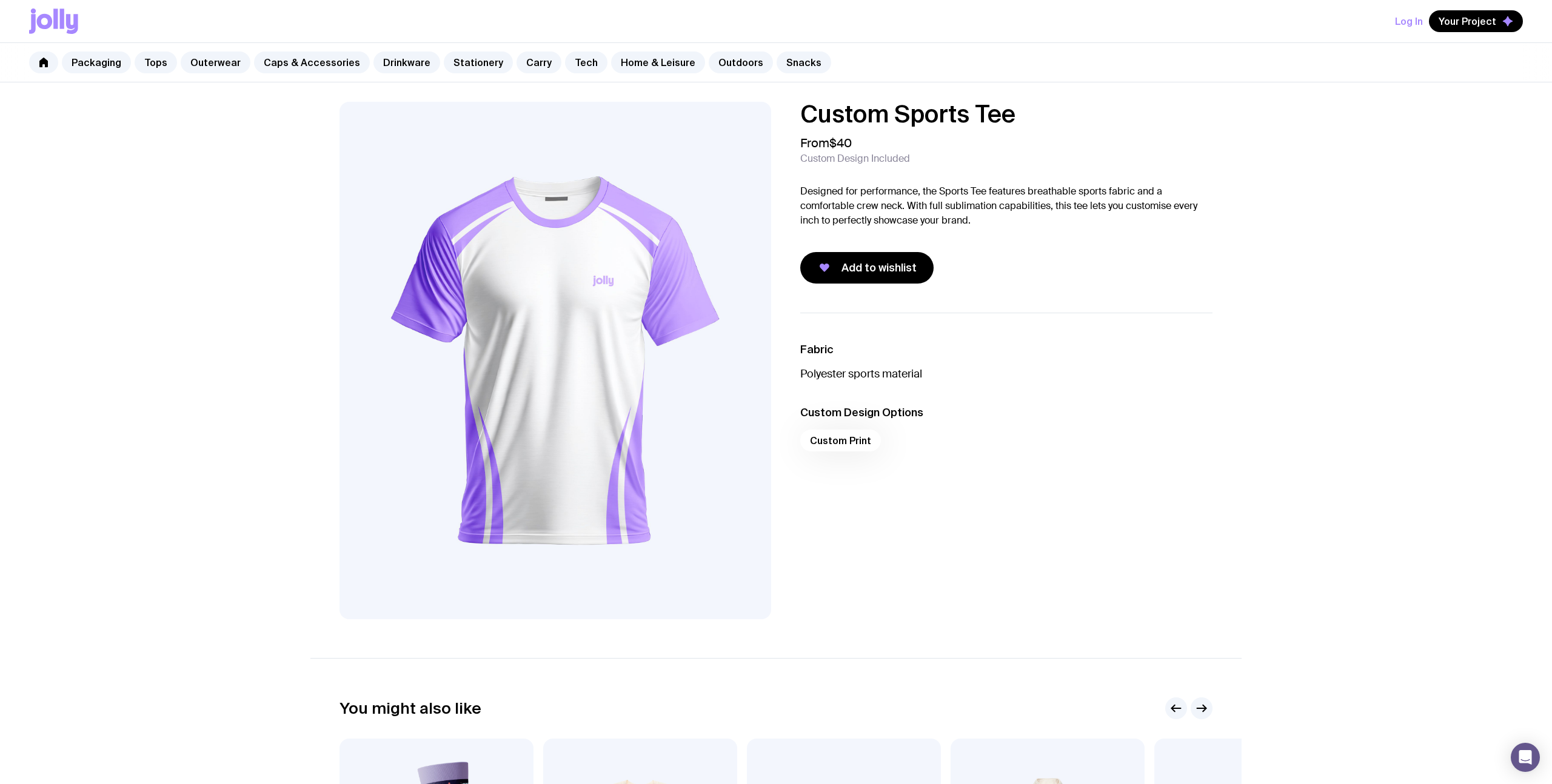
click at [842, 440] on div "Custom Print" at bounding box center [1006, 444] width 412 height 29
